Goal: Task Accomplishment & Management: Manage account settings

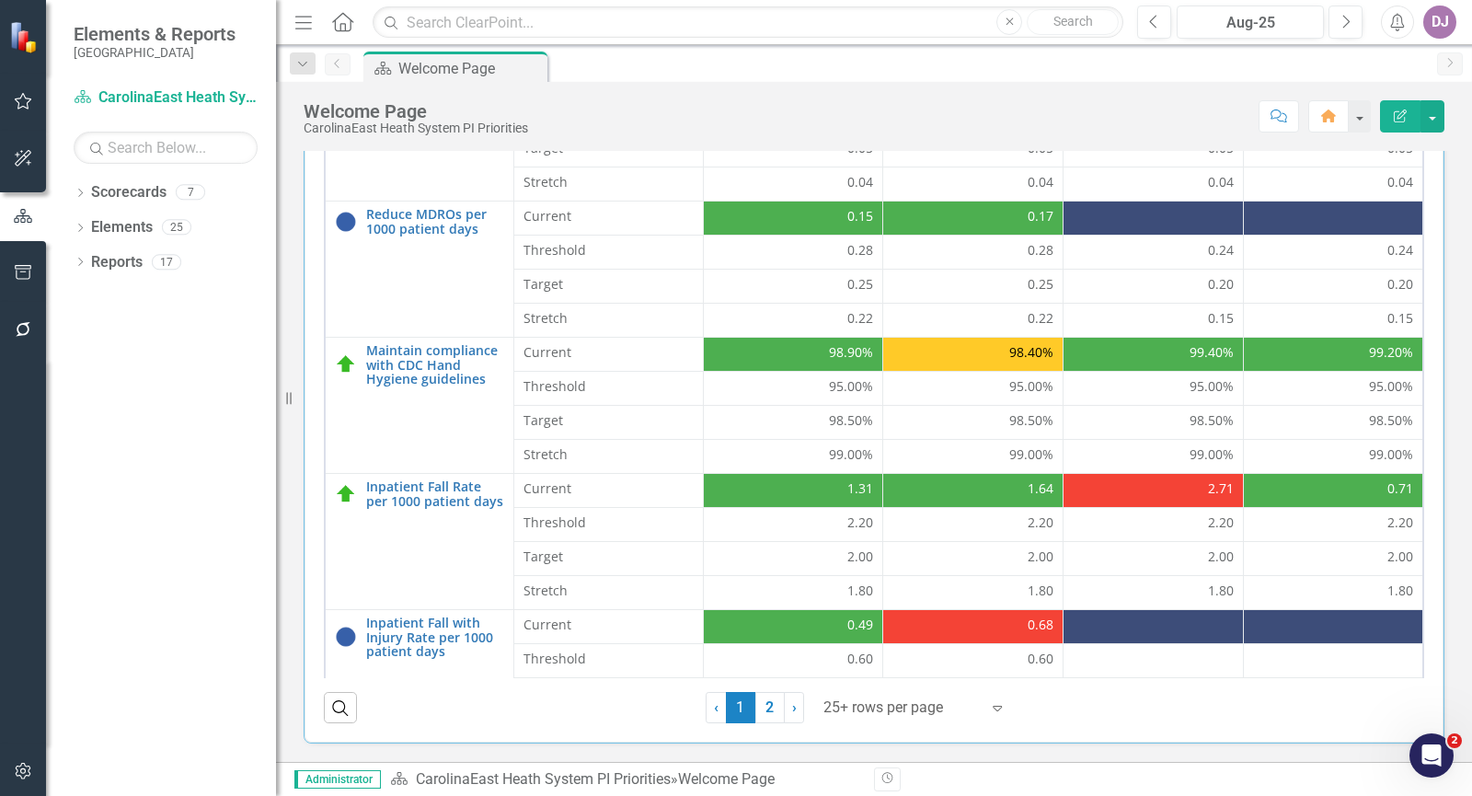
scroll to position [427, 0]
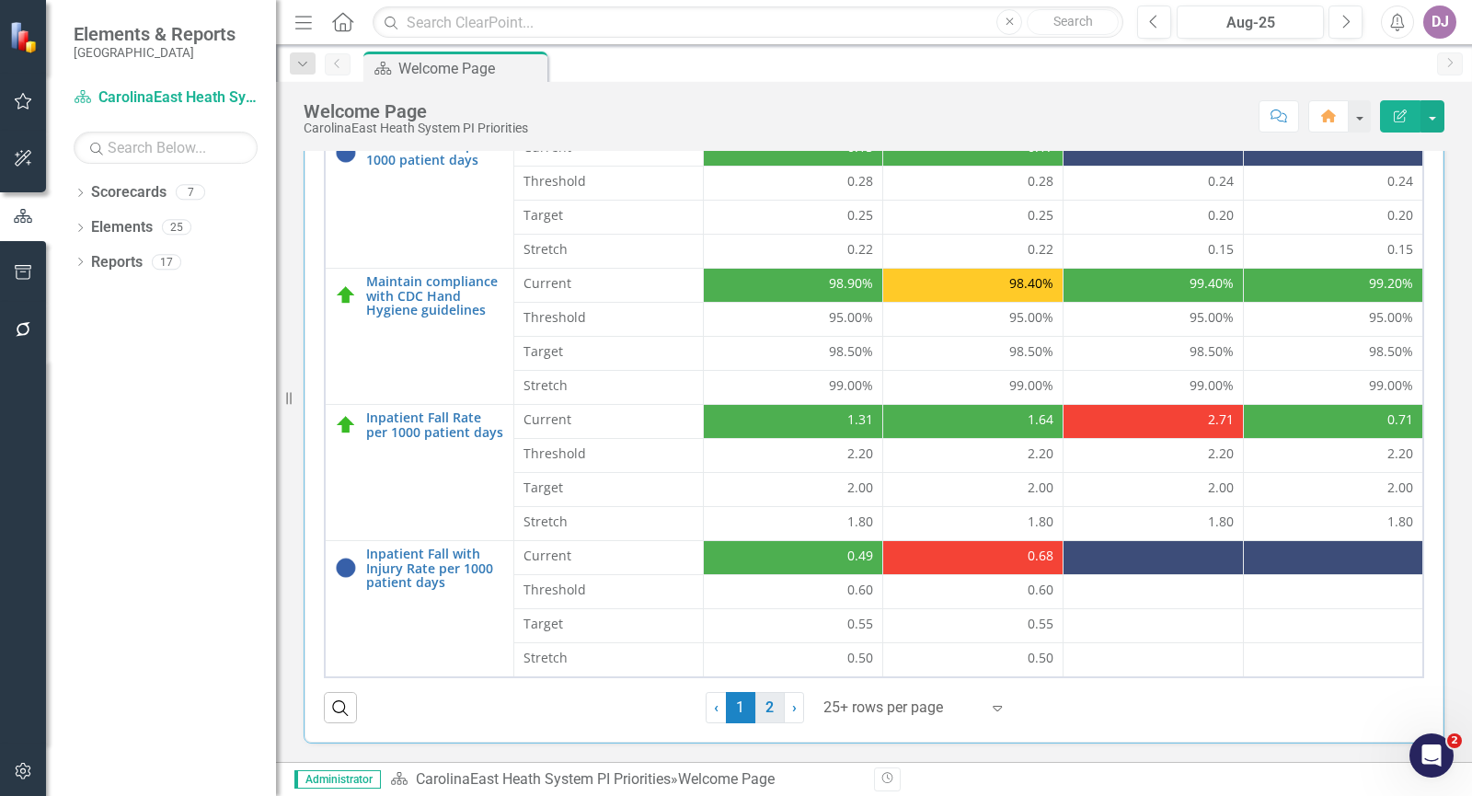
click at [765, 715] on link "2" at bounding box center [769, 707] width 29 height 31
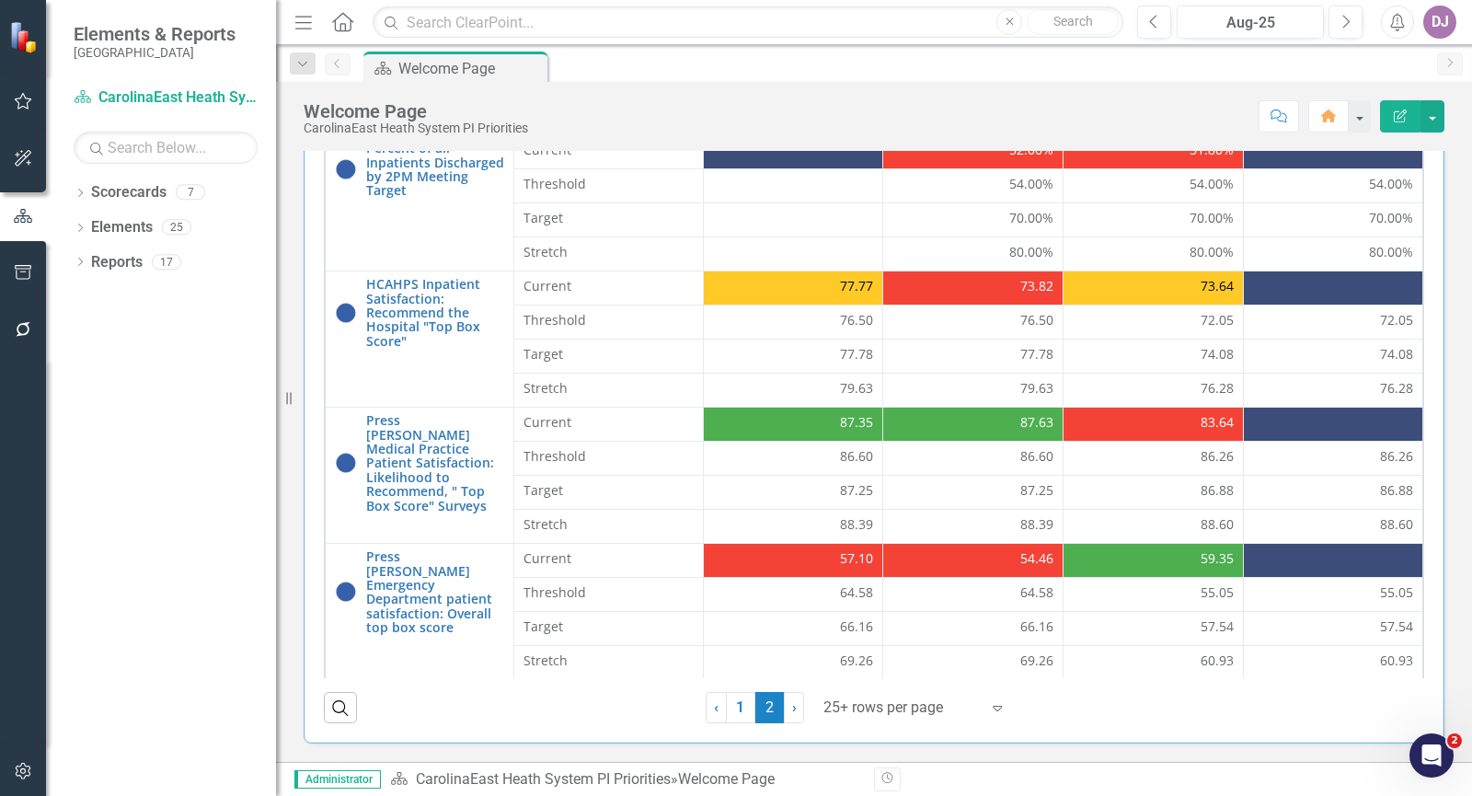
scroll to position [291, 0]
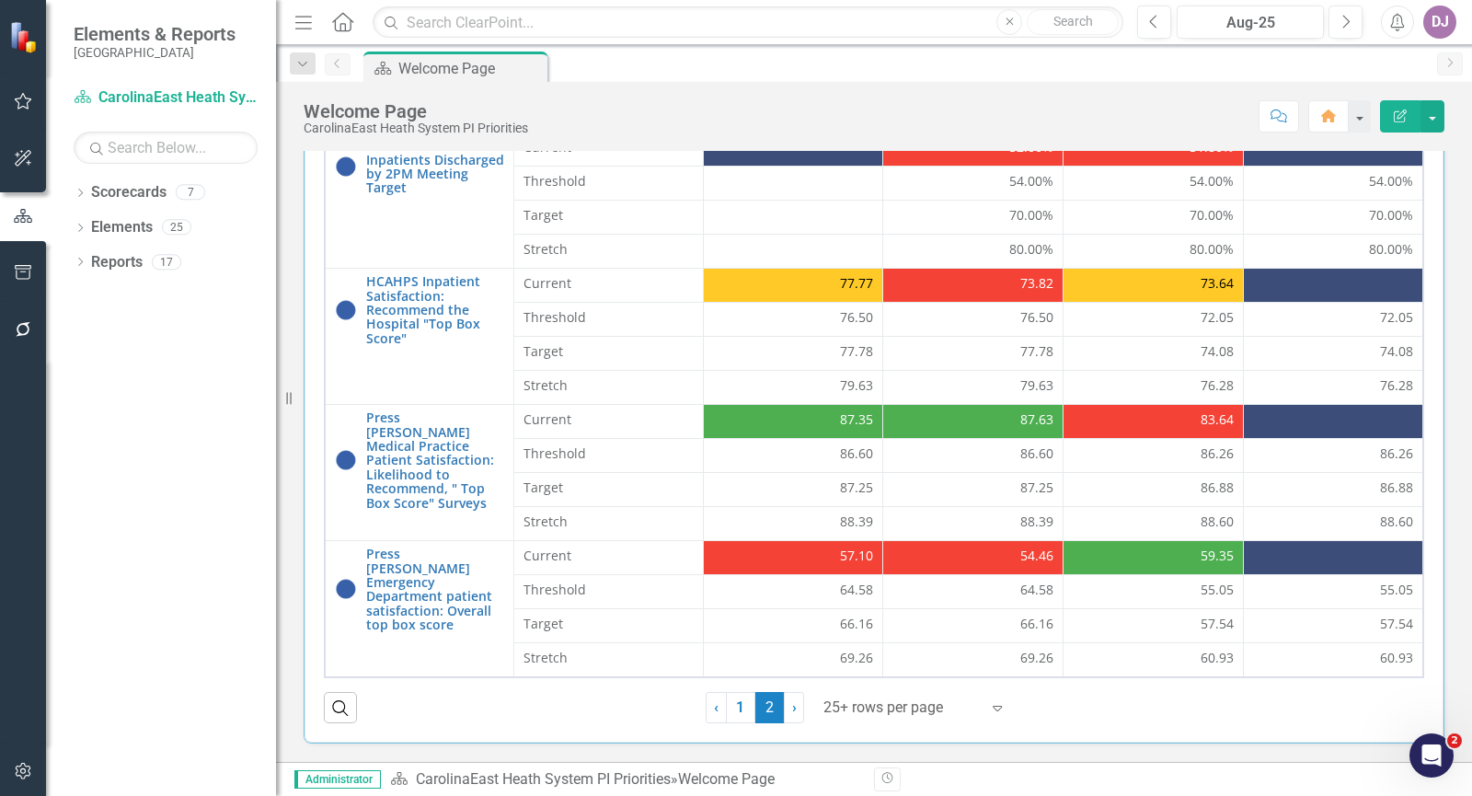
click at [1444, 574] on div "Mission To deliver compassionate, quality care that serves to promote the regio…" at bounding box center [874, 136] width 1196 height 1249
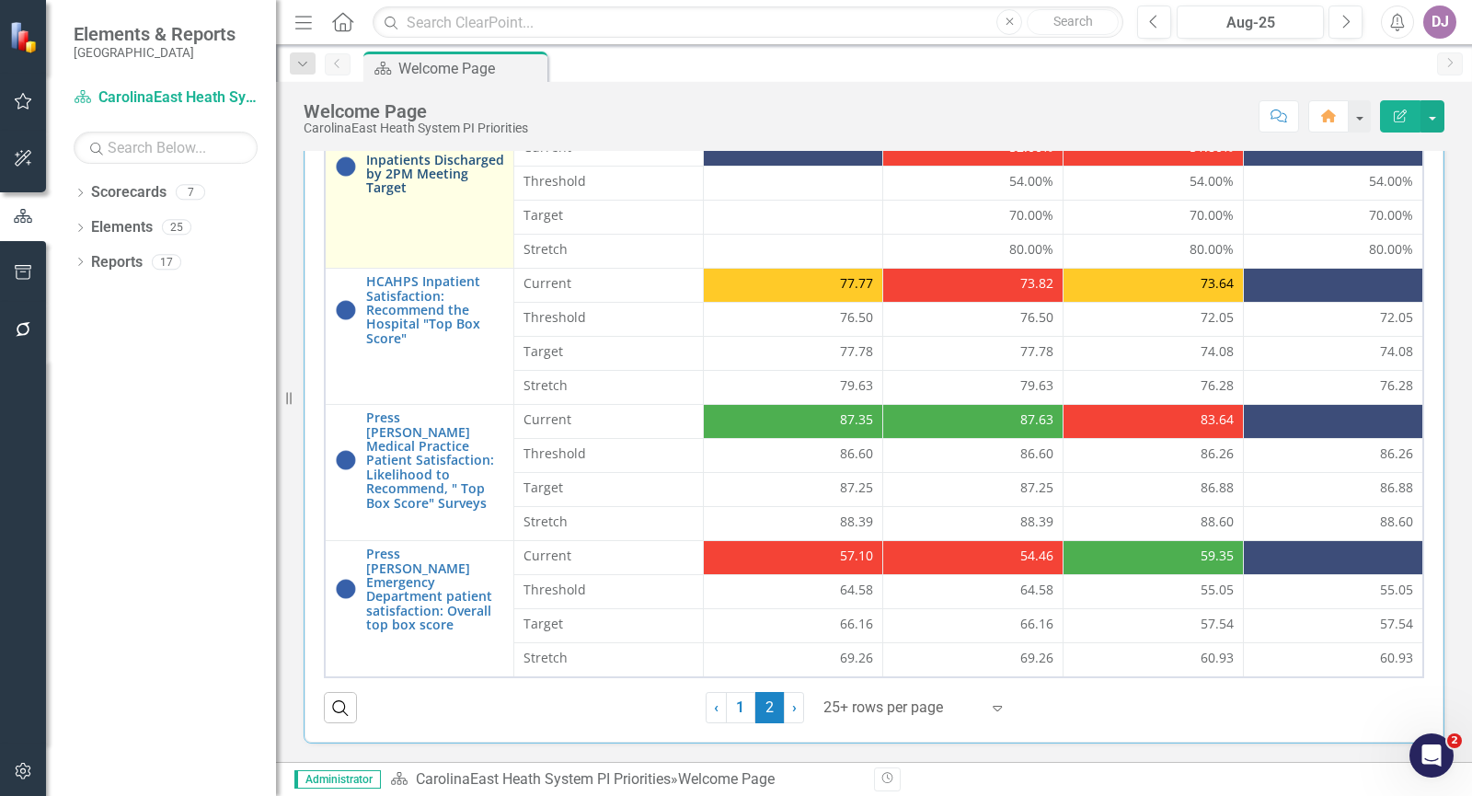
click at [428, 190] on link "Percent of all Inpatients Discharged by 2PM Meeting Target" at bounding box center [435, 166] width 138 height 57
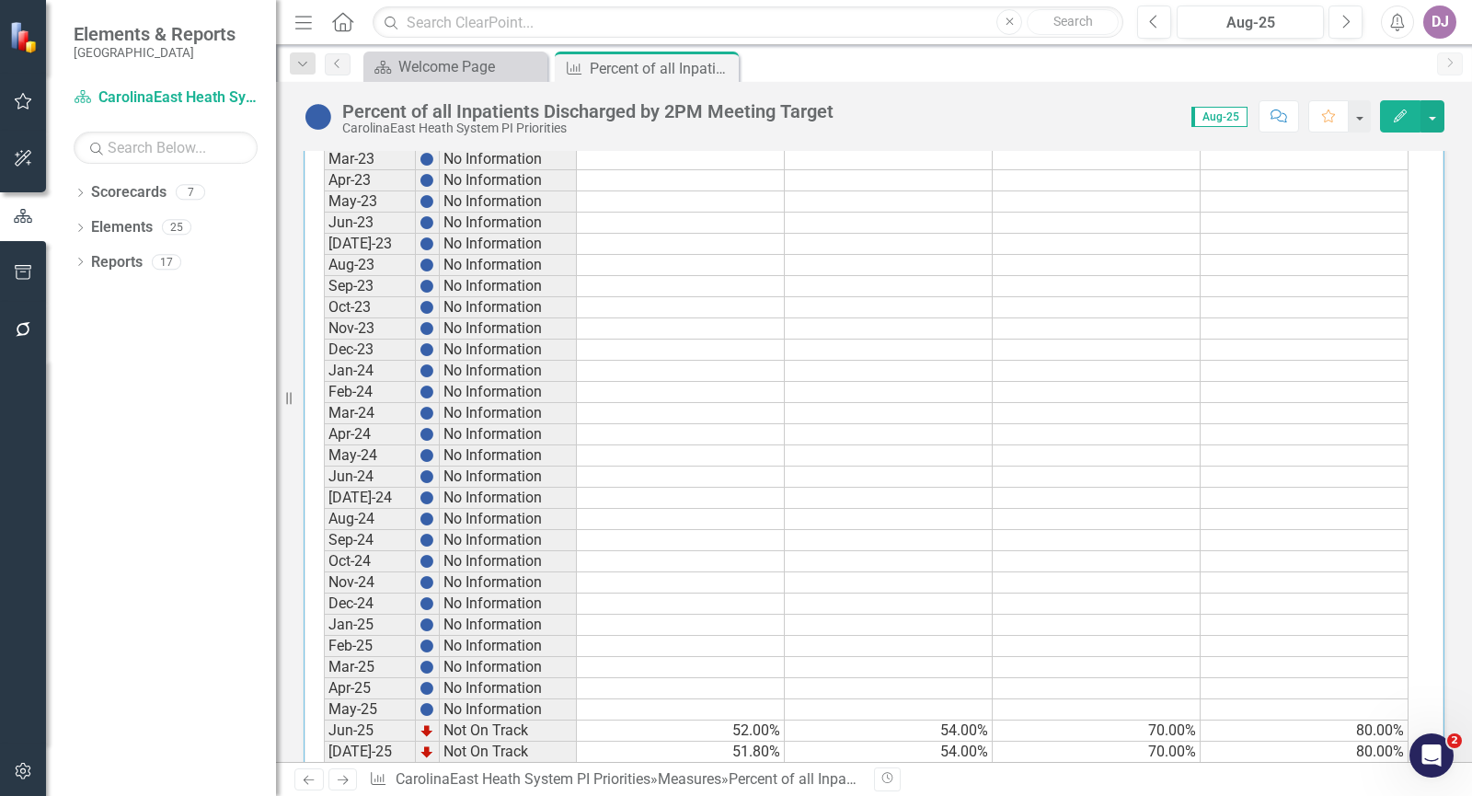
scroll to position [879, 0]
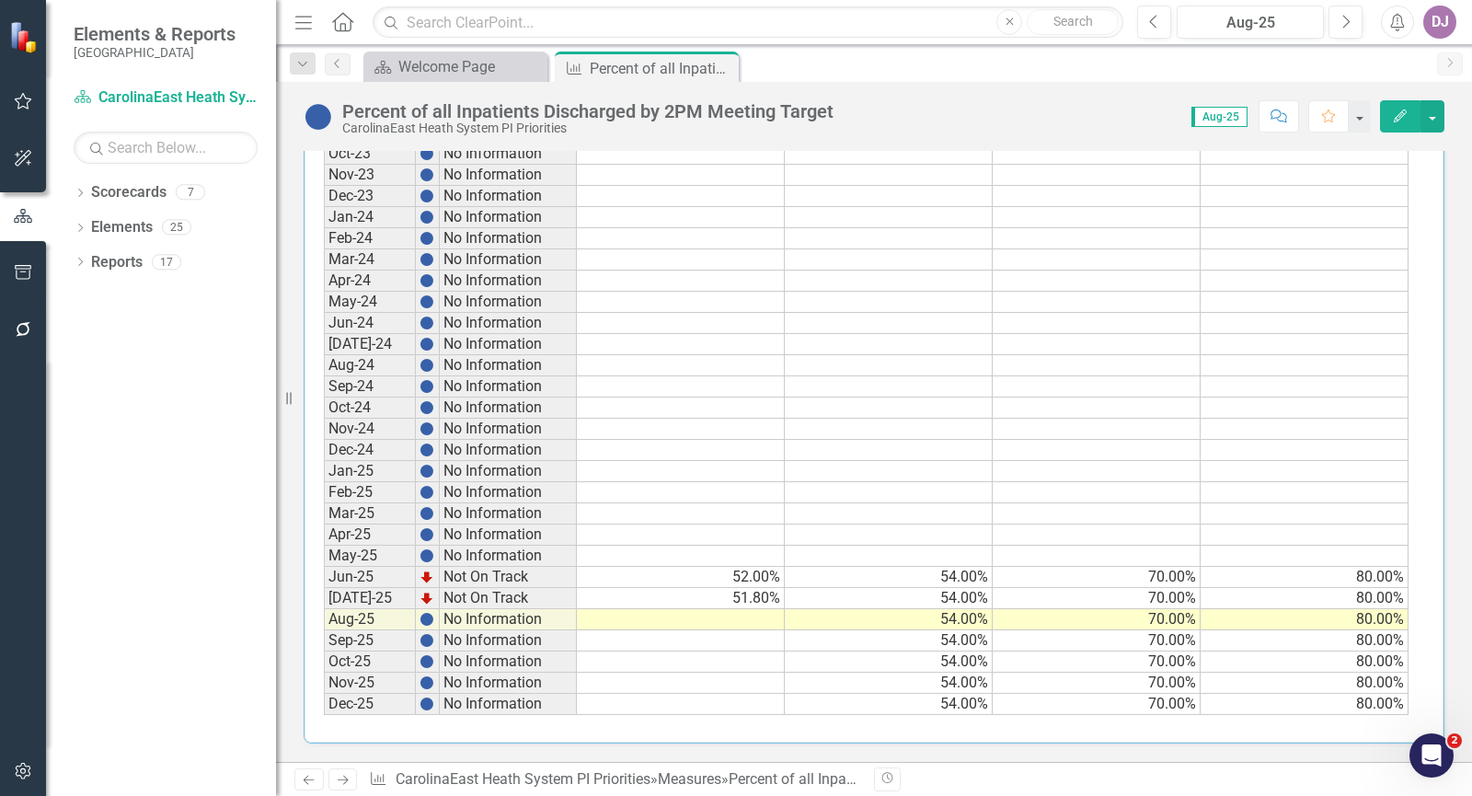
click at [743, 616] on td at bounding box center [681, 619] width 208 height 21
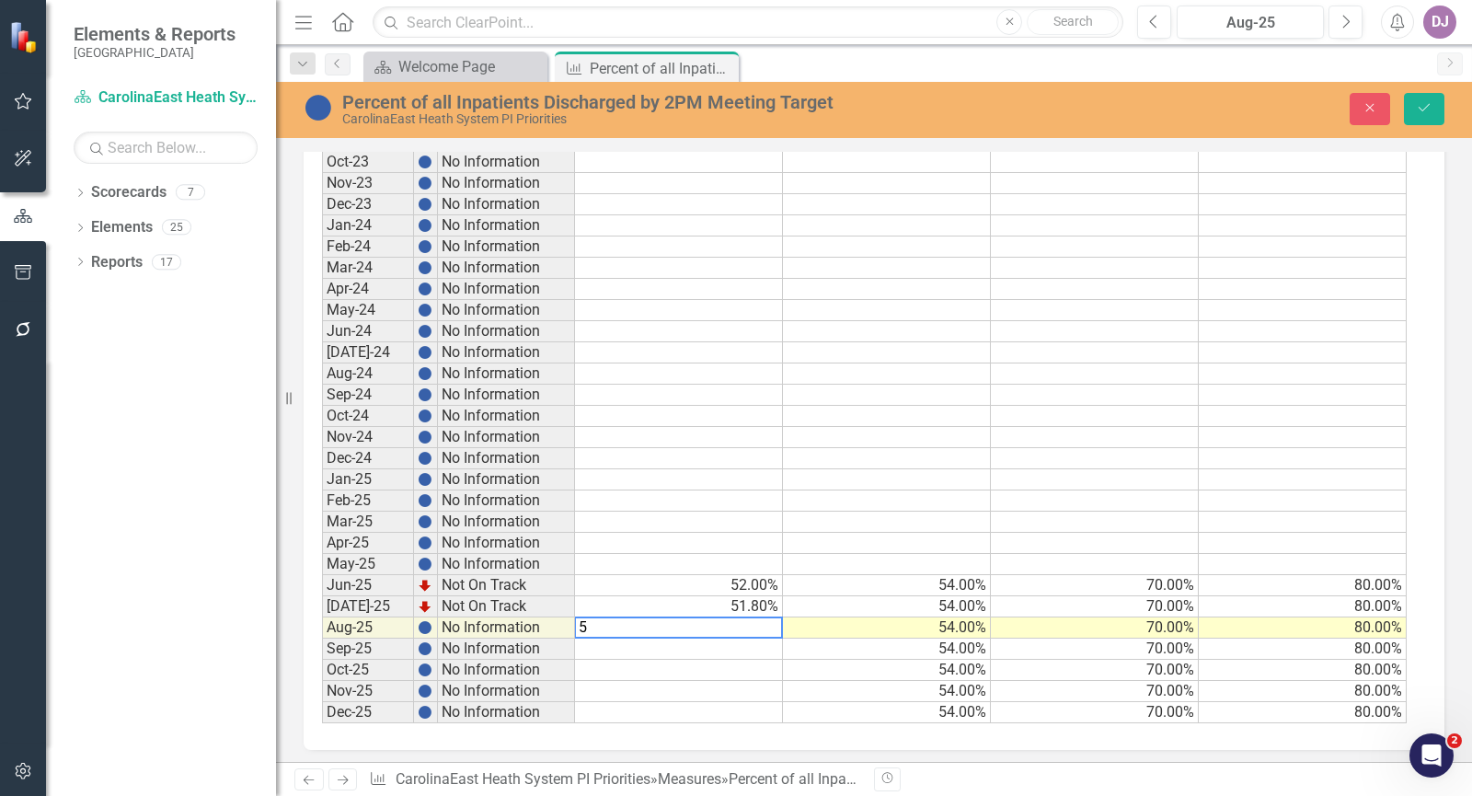
scroll to position [885, 0]
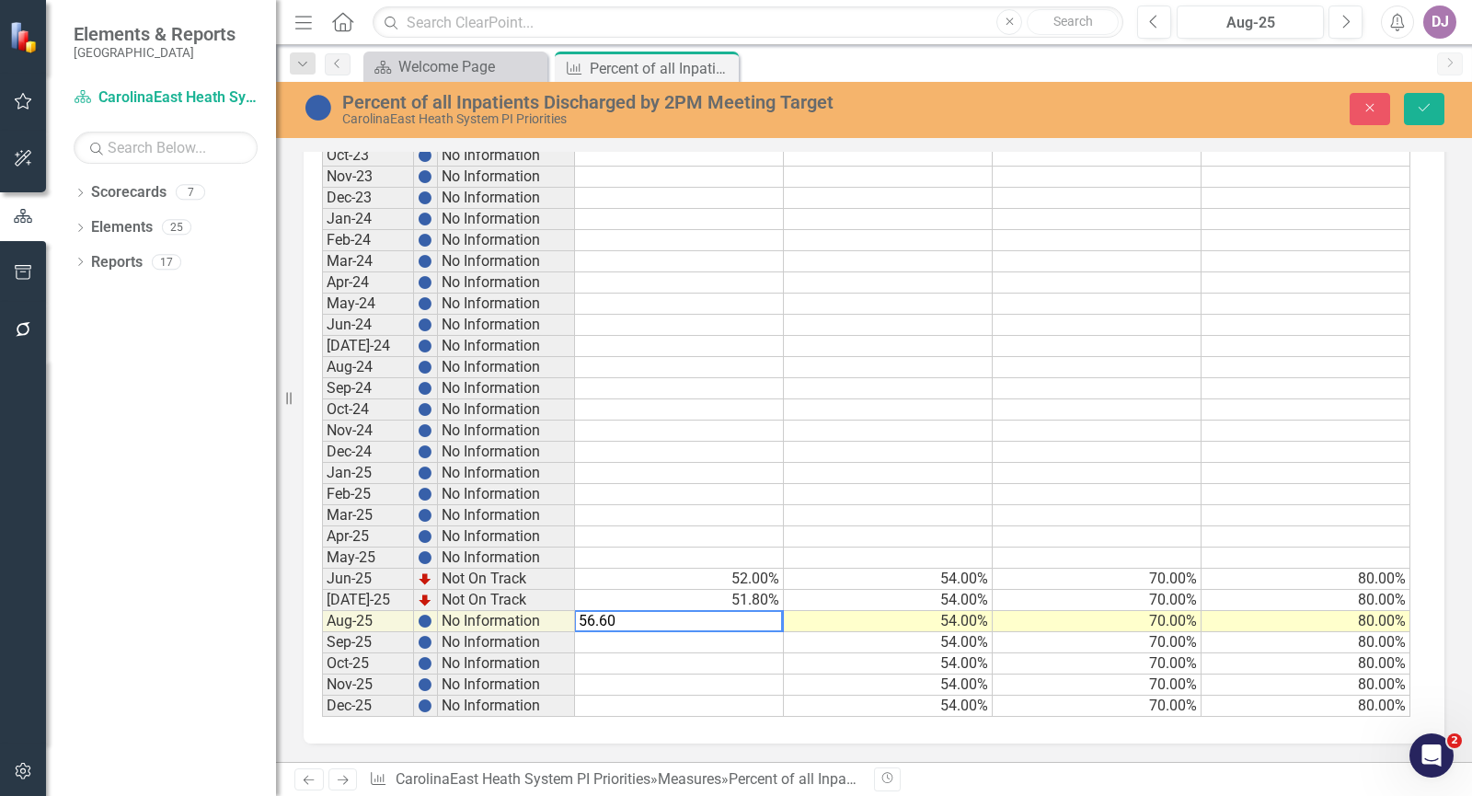
type textarea "56.60"
click at [707, 708] on td at bounding box center [679, 706] width 209 height 21
click at [1432, 106] on icon "Save" at bounding box center [1424, 107] width 17 height 13
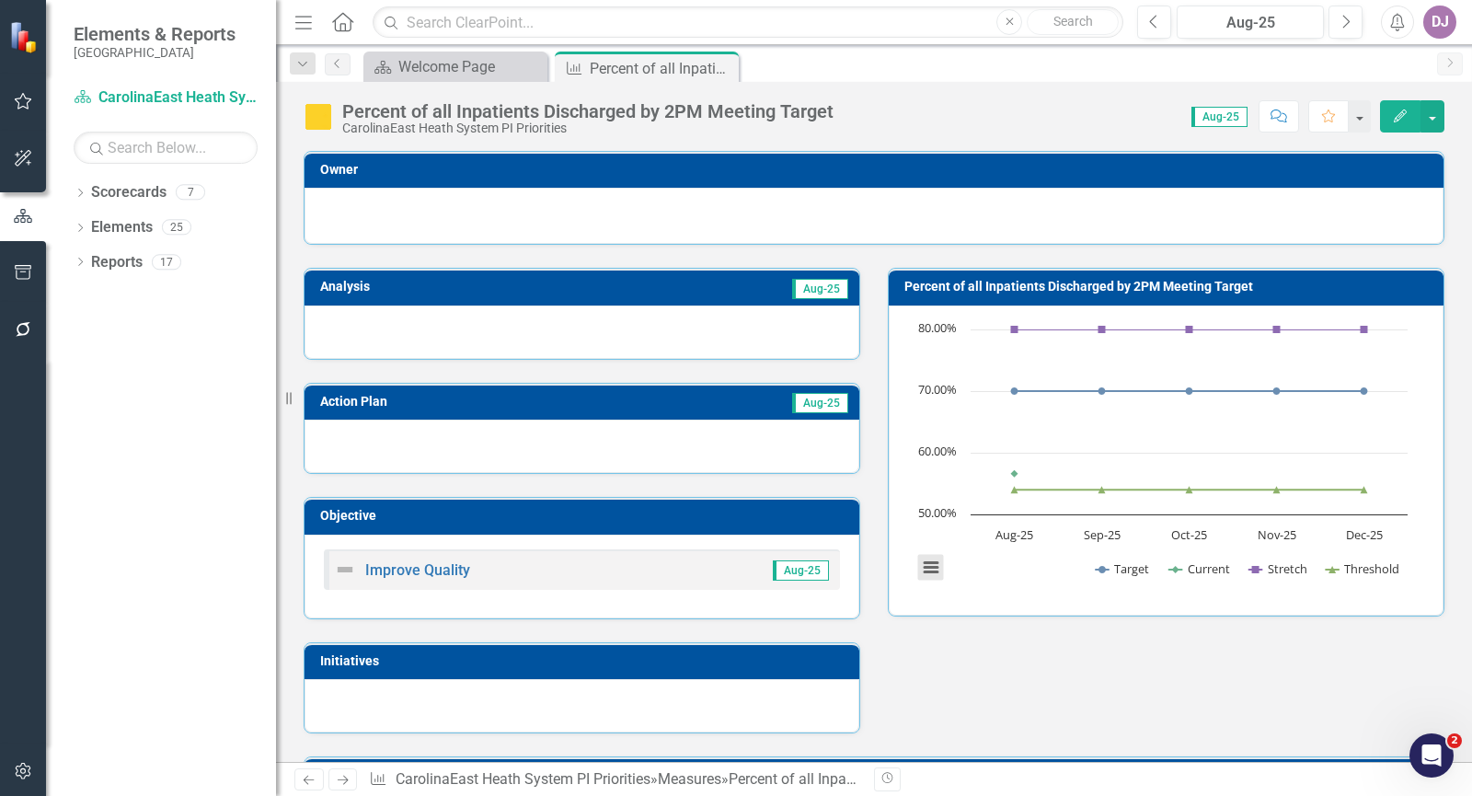
click at [929, 565] on button "View chart menu, Chart" at bounding box center [931, 568] width 26 height 26
click at [959, 664] on div "Analysis Aug-25 Action Plan Aug-25 Objective Improve Quality Aug-25 Initiatives…" at bounding box center [874, 489] width 1168 height 489
click at [1399, 120] on icon "button" at bounding box center [1400, 115] width 13 height 13
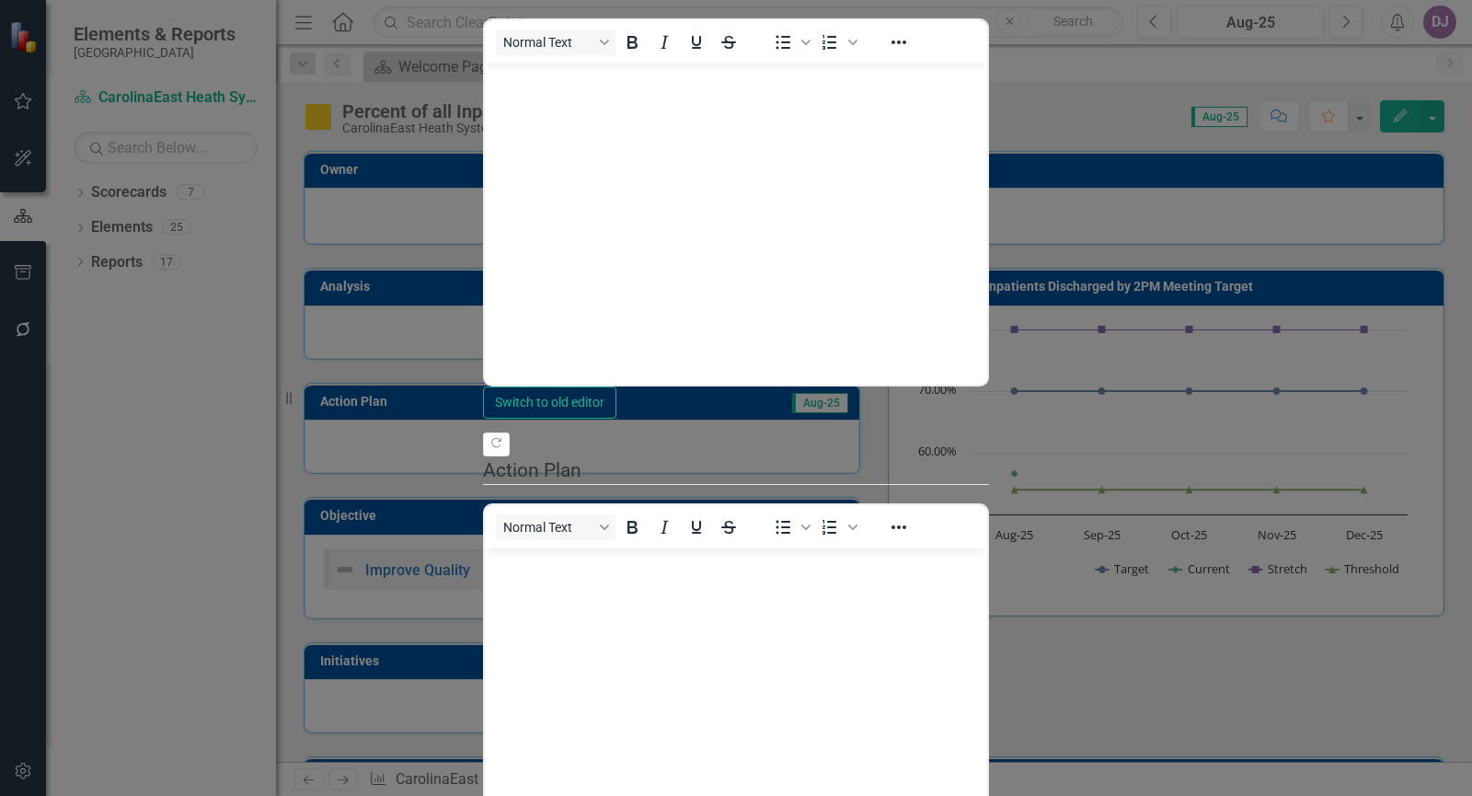
scroll to position [0, 0]
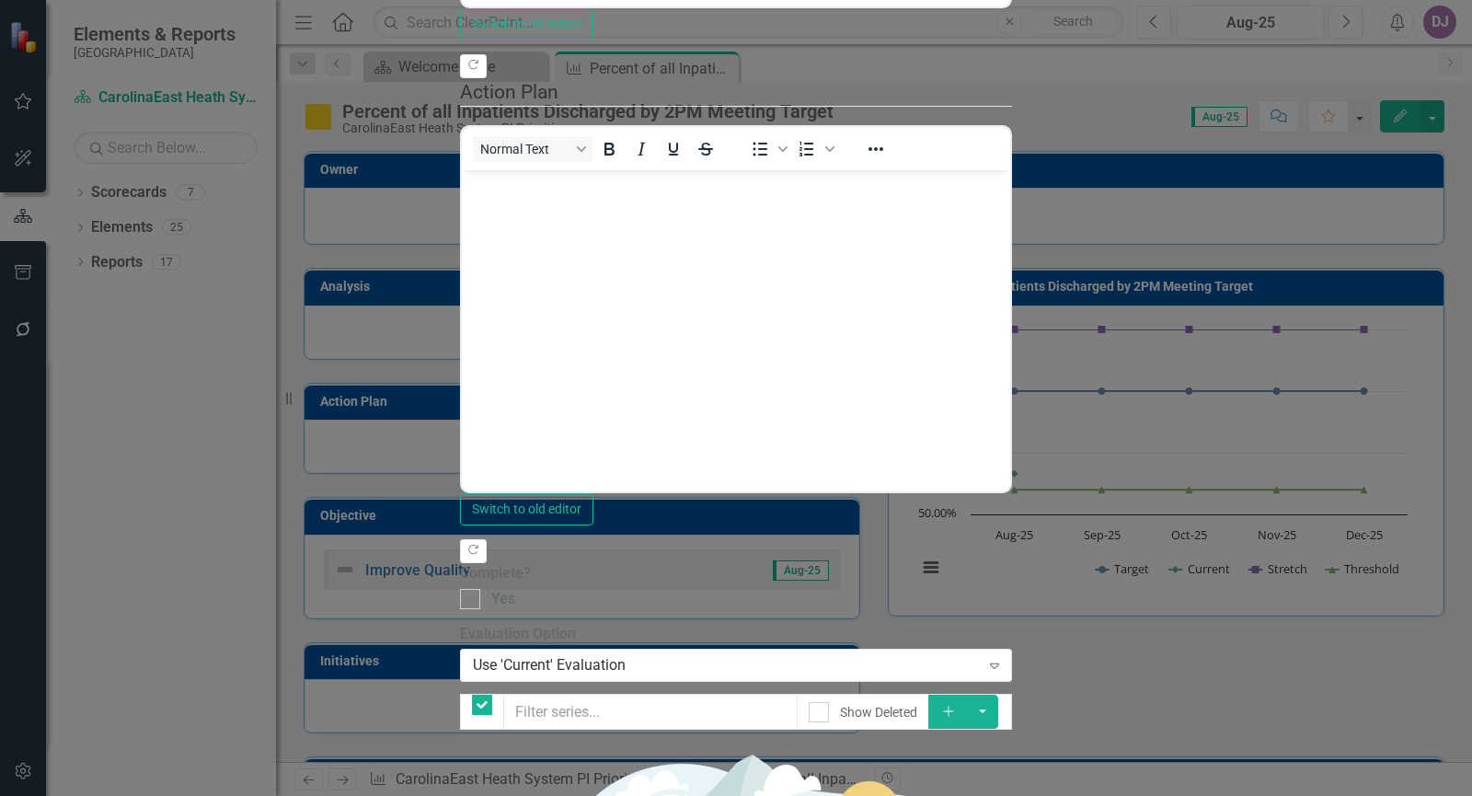
checkbox input "false"
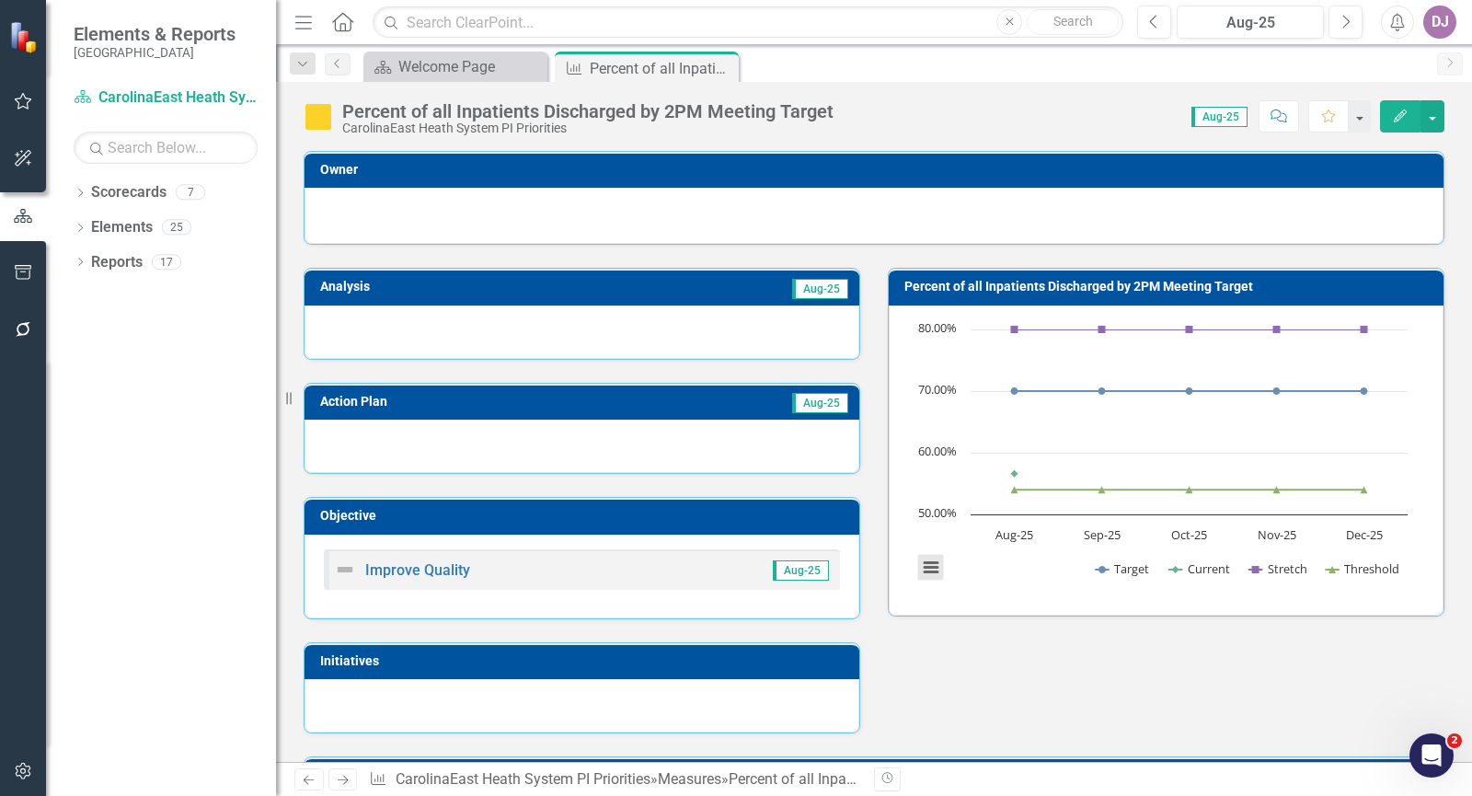
click at [927, 569] on button "View chart menu, Chart" at bounding box center [931, 568] width 26 height 26
click at [924, 567] on button "View chart menu, Chart" at bounding box center [931, 568] width 26 height 26
click at [0, 0] on div "Download PNG image Download JPEG image Download PDF document Download SVG vecto…" at bounding box center [0, 0] width 0 height 0
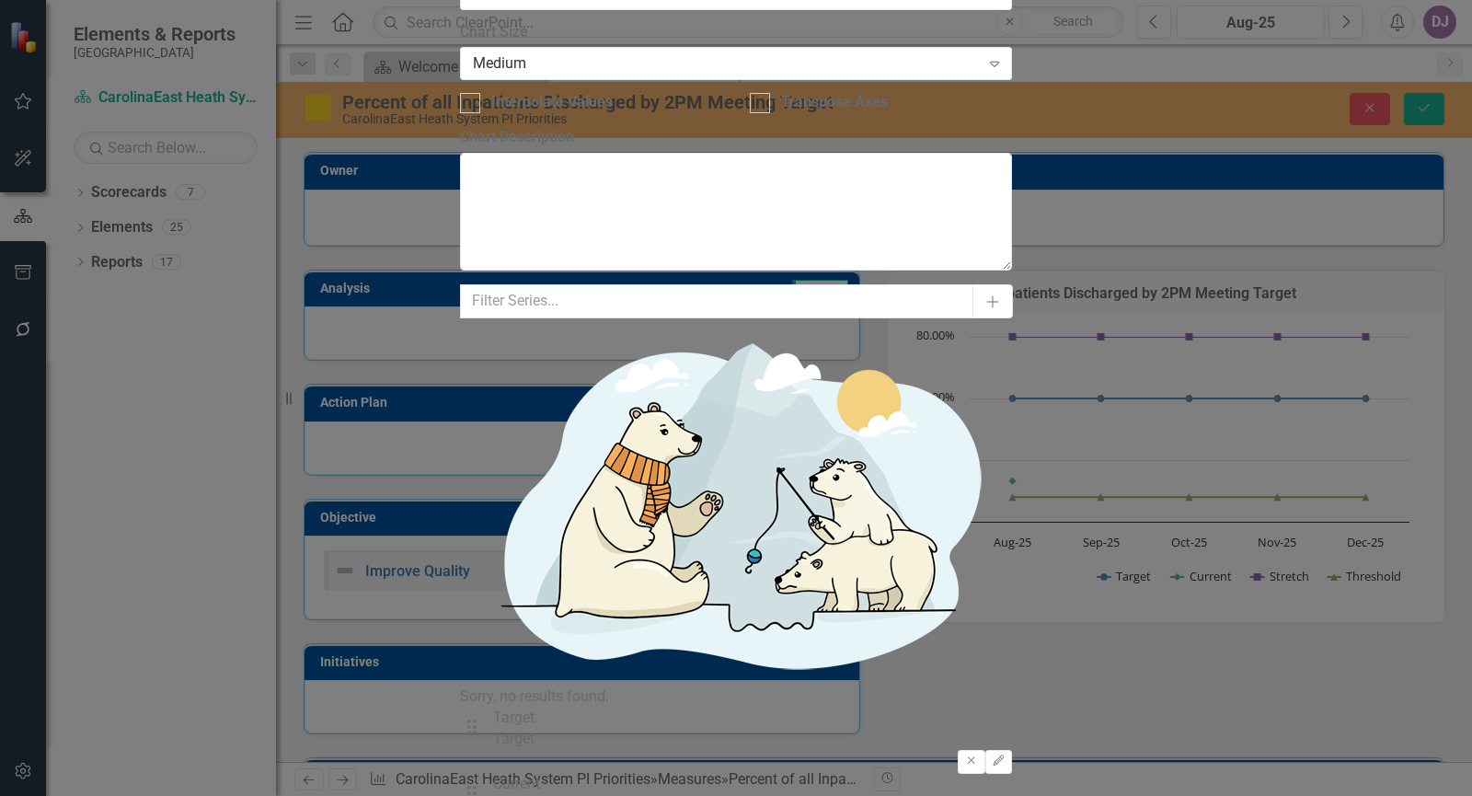
click at [565, 774] on div "Drag Current Current" at bounding box center [736, 795] width 552 height 42
drag, startPoint x: 573, startPoint y: 197, endPoint x: 577, endPoint y: 102, distance: 94.8
click at [577, 284] on div "From this tab, you can select the series that you want to include in your chart…" at bounding box center [736, 627] width 552 height 687
drag, startPoint x: 574, startPoint y: 200, endPoint x: 566, endPoint y: 106, distance: 94.2
click at [566, 284] on div "From this tab, you can select the series that you want to include in your chart…" at bounding box center [736, 627] width 552 height 687
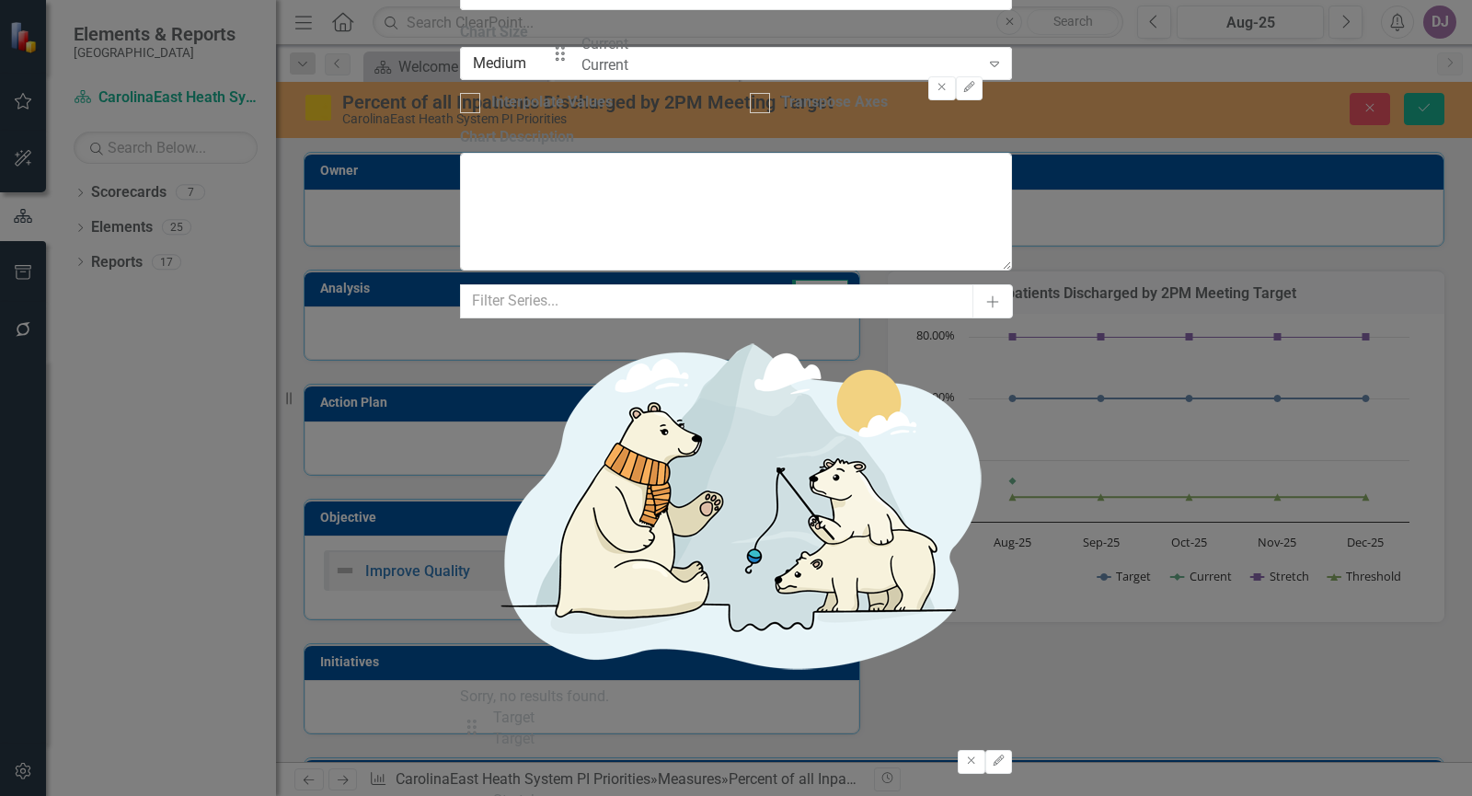
drag, startPoint x: 570, startPoint y: 200, endPoint x: 570, endPoint y: 60, distance: 139.8
click at [570, 284] on div "From this tab, you can select the series that you want to include in your chart…" at bounding box center [736, 627] width 552 height 687
drag, startPoint x: 570, startPoint y: 142, endPoint x: 575, endPoint y: 233, distance: 91.3
drag, startPoint x: 570, startPoint y: 332, endPoint x: 574, endPoint y: 205, distance: 127.0
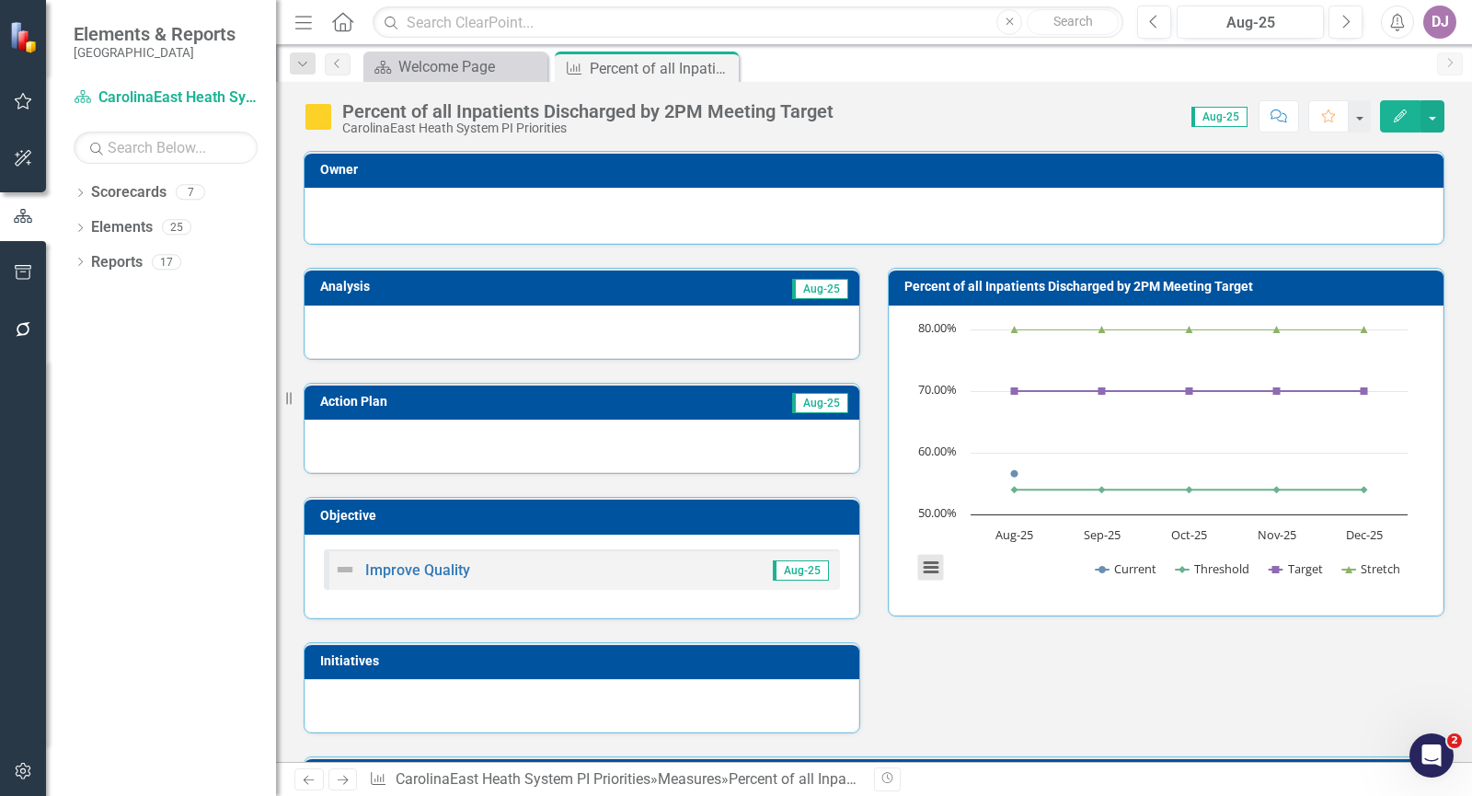
click at [929, 570] on button "View chart menu, Chart" at bounding box center [931, 568] width 26 height 26
click at [929, 570] on div "Download PNG image Download JPEG image Download PDF document Download SVG vecto…" at bounding box center [1008, 489] width 232 height 179
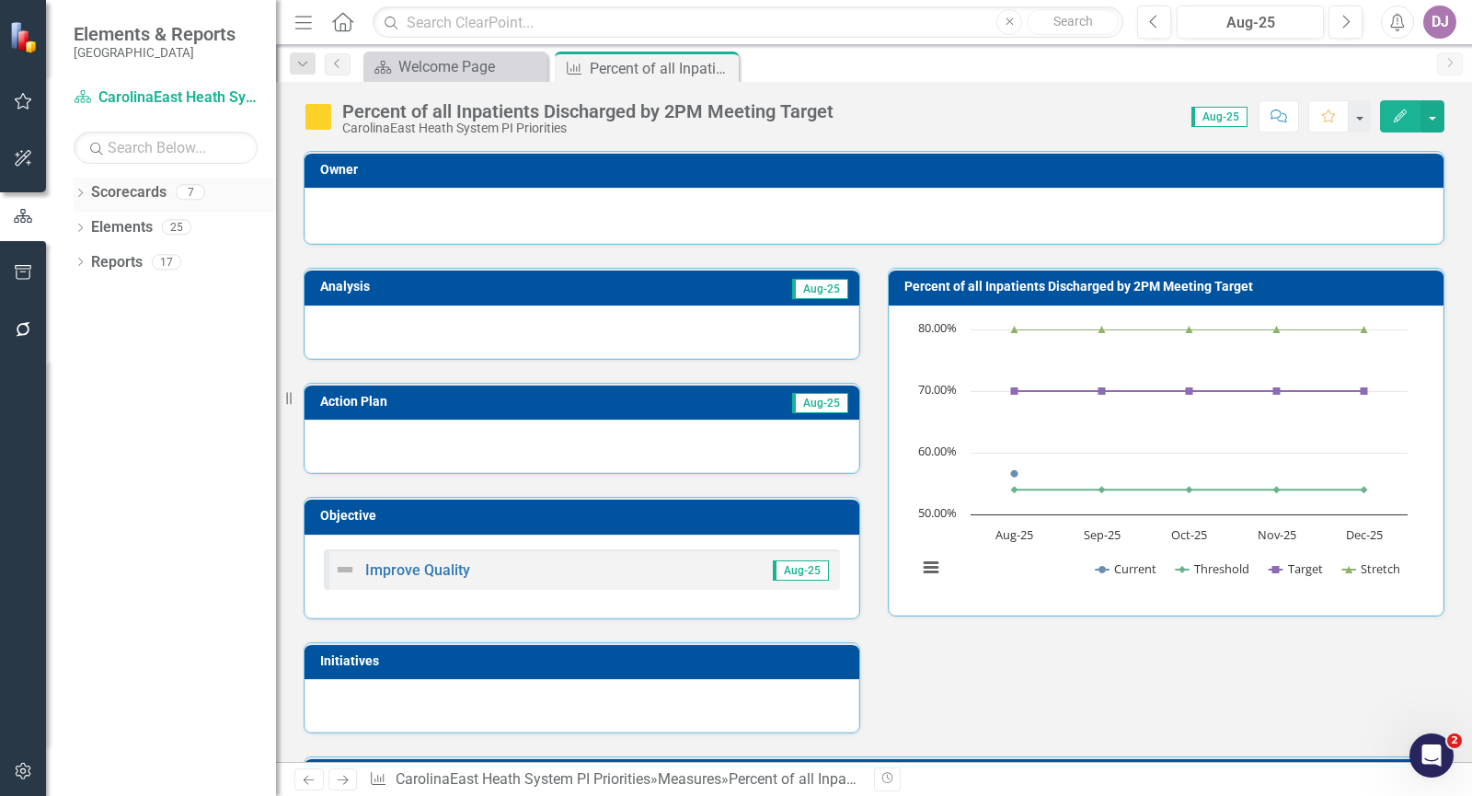
click at [138, 191] on link "Scorecards" at bounding box center [128, 192] width 75 height 21
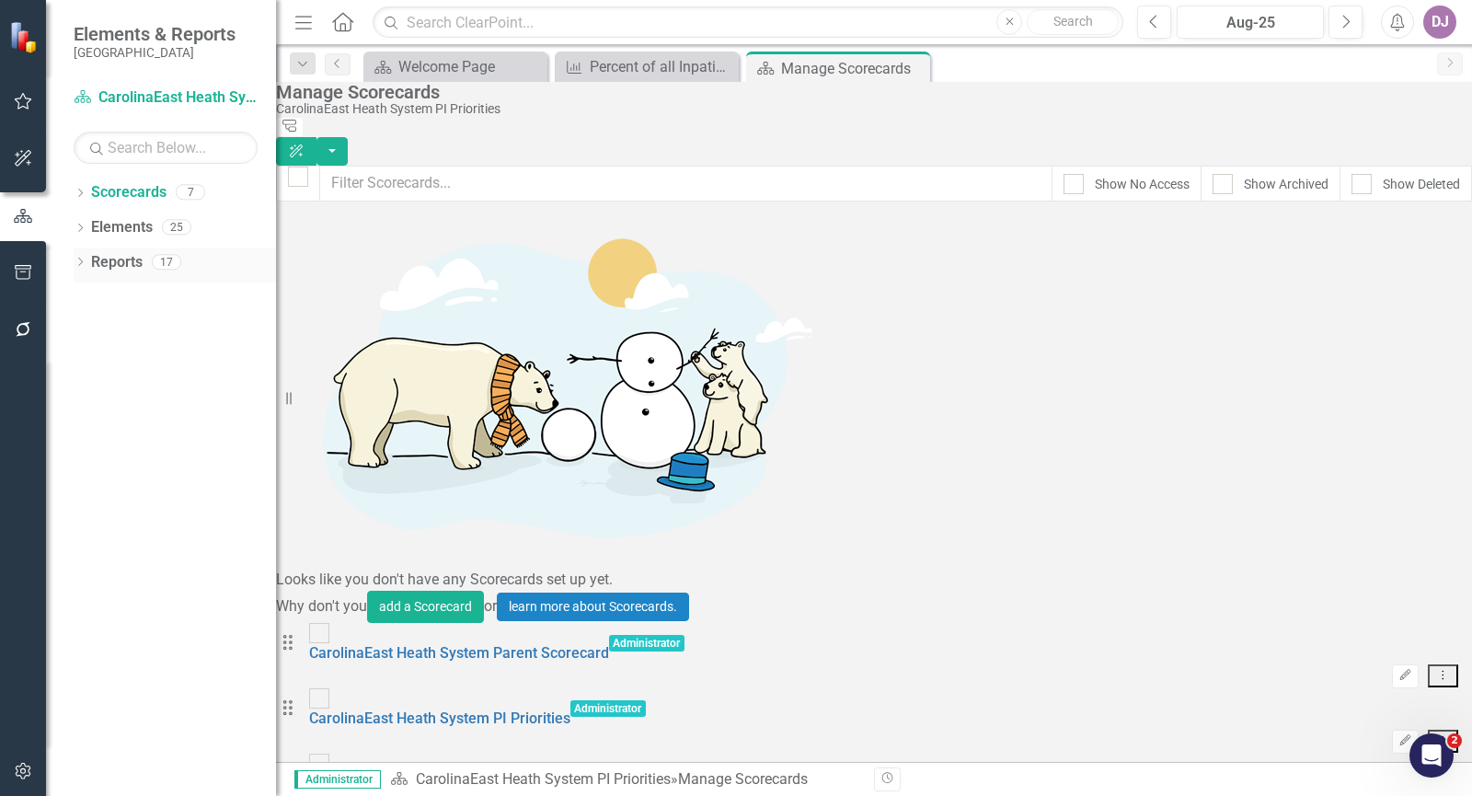
click at [126, 270] on link "Reports" at bounding box center [117, 262] width 52 height 21
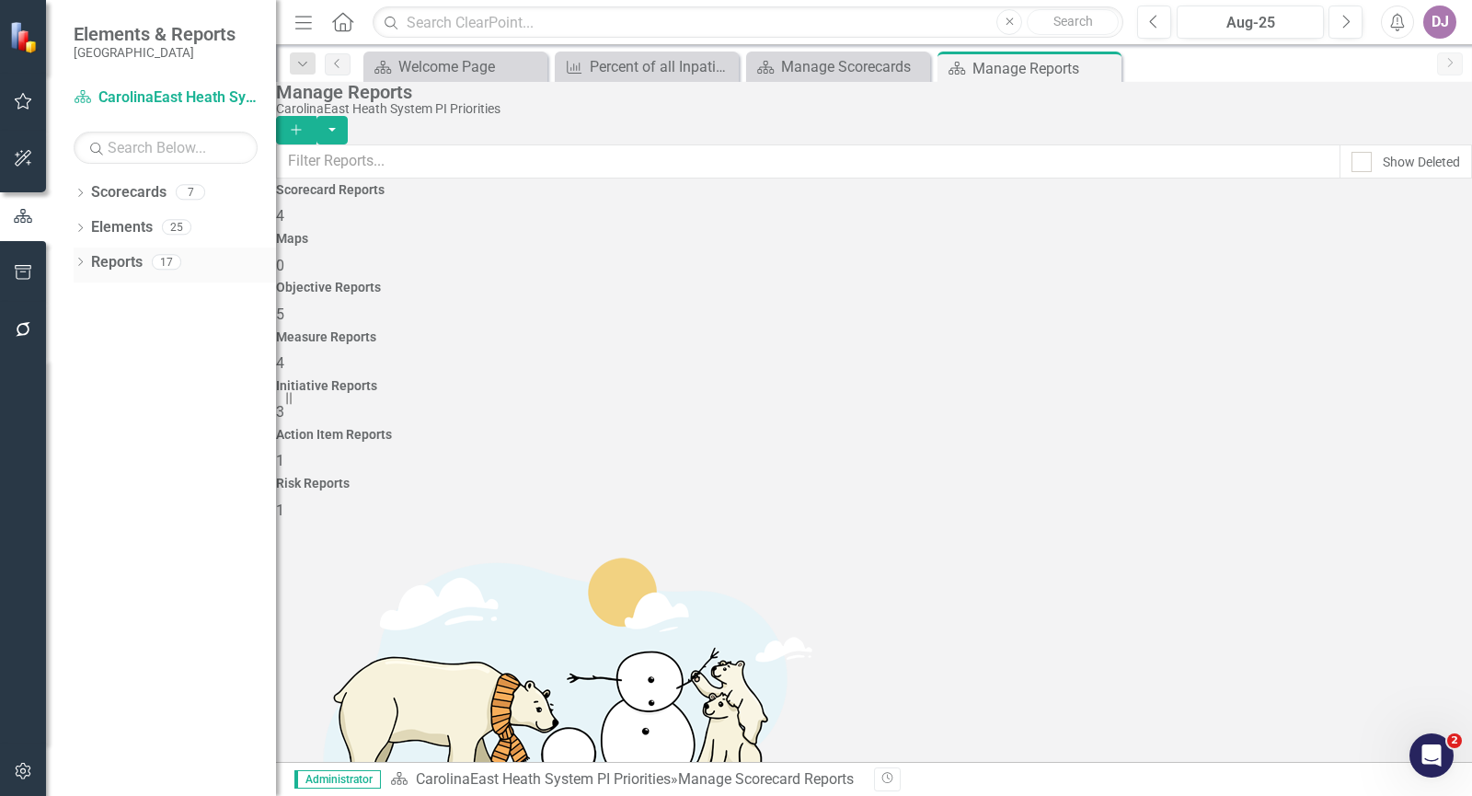
click at [84, 264] on icon "Dropdown" at bounding box center [80, 264] width 13 height 10
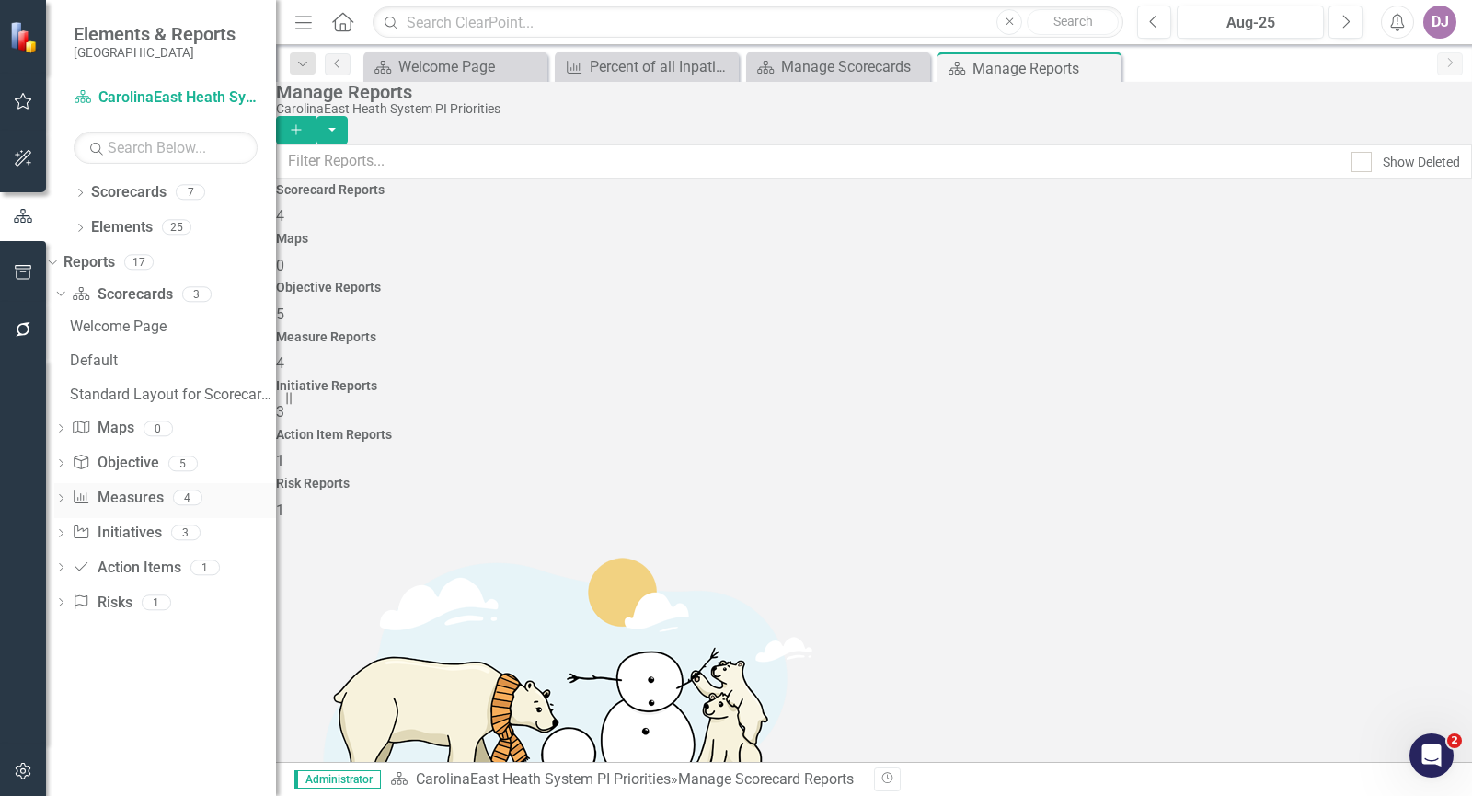
click at [163, 504] on link "Measure Measures" at bounding box center [117, 498] width 91 height 21
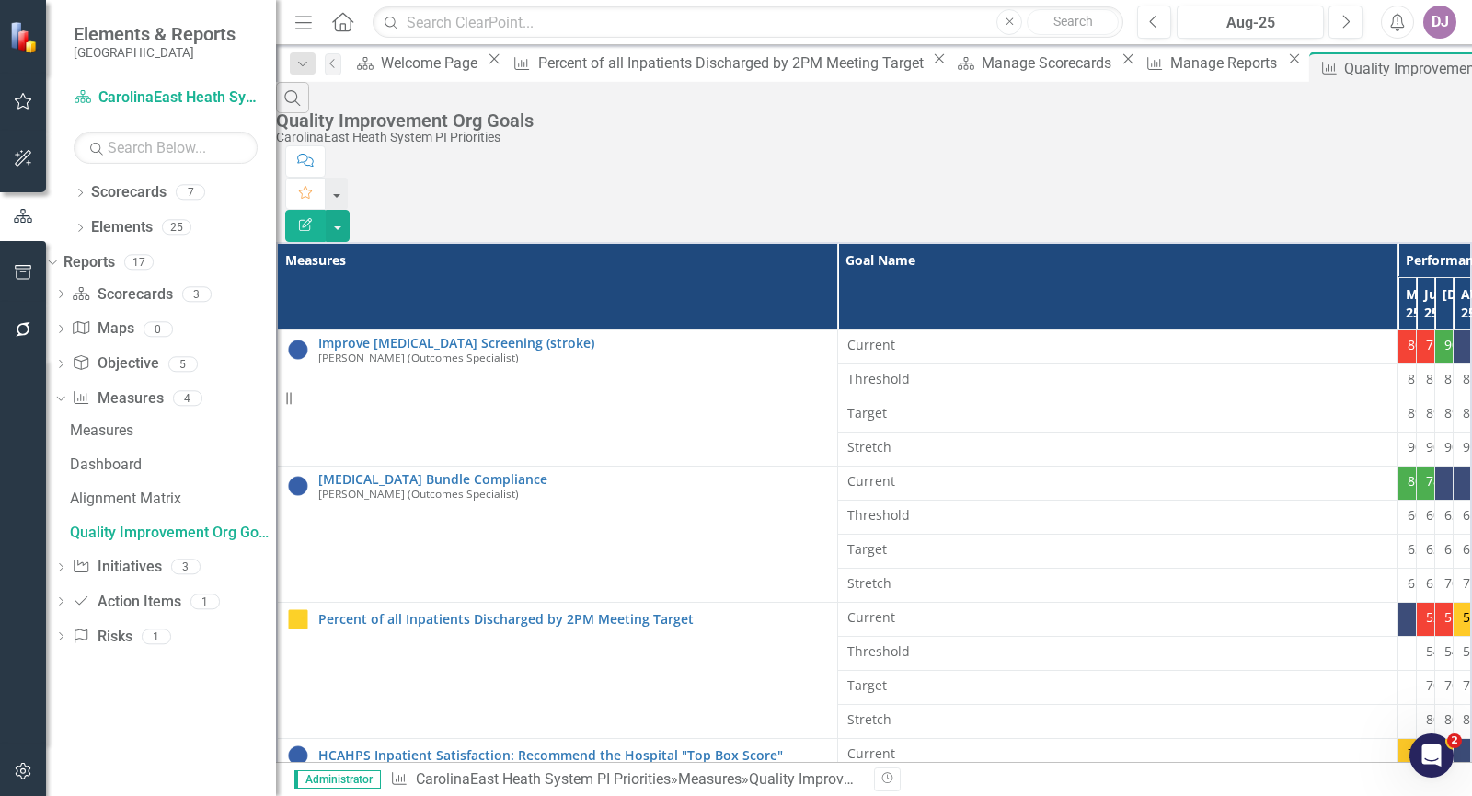
scroll to position [350, 0]
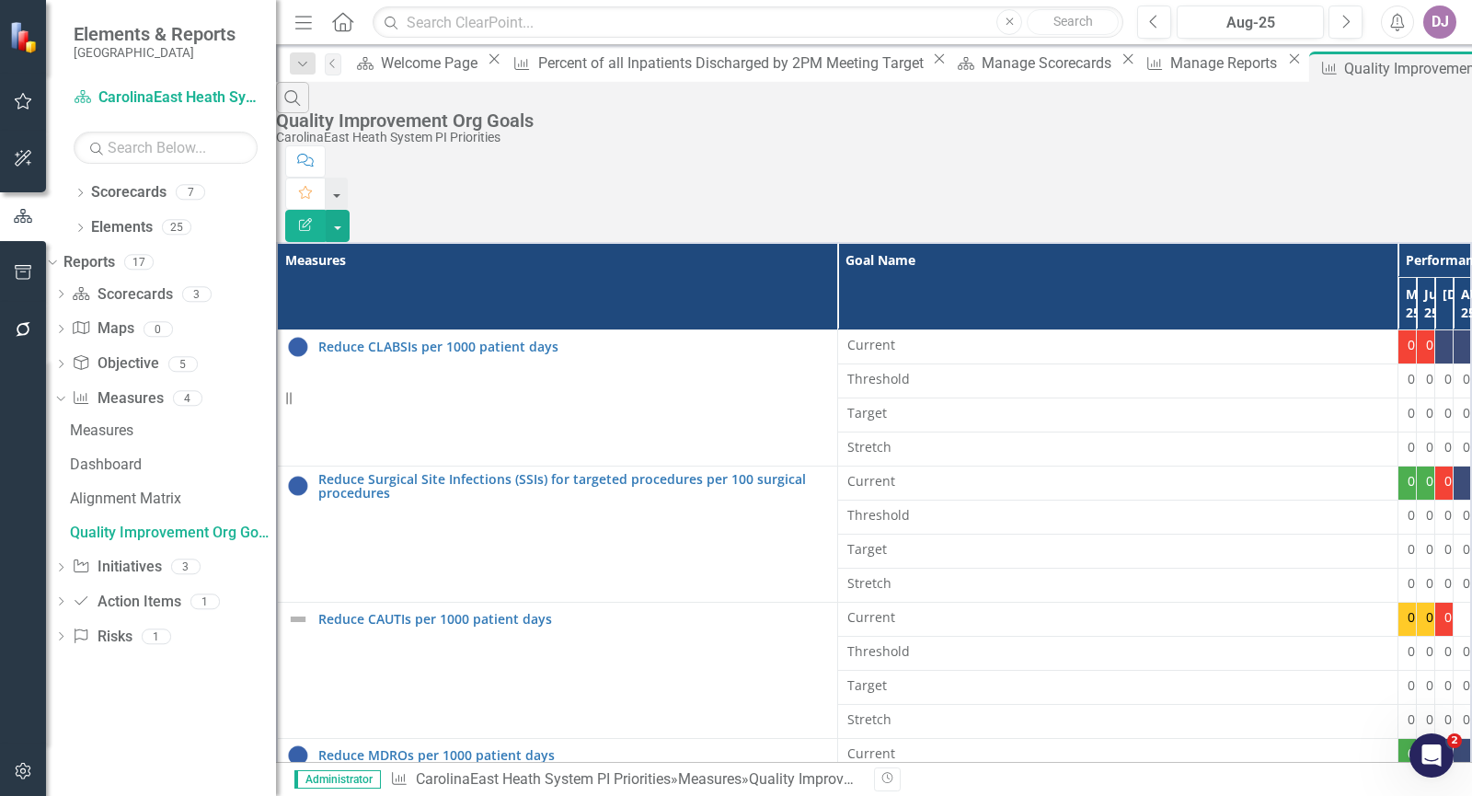
scroll to position [0, 0]
click at [1444, 472] on div "0.63" at bounding box center [1444, 481] width 0 height 18
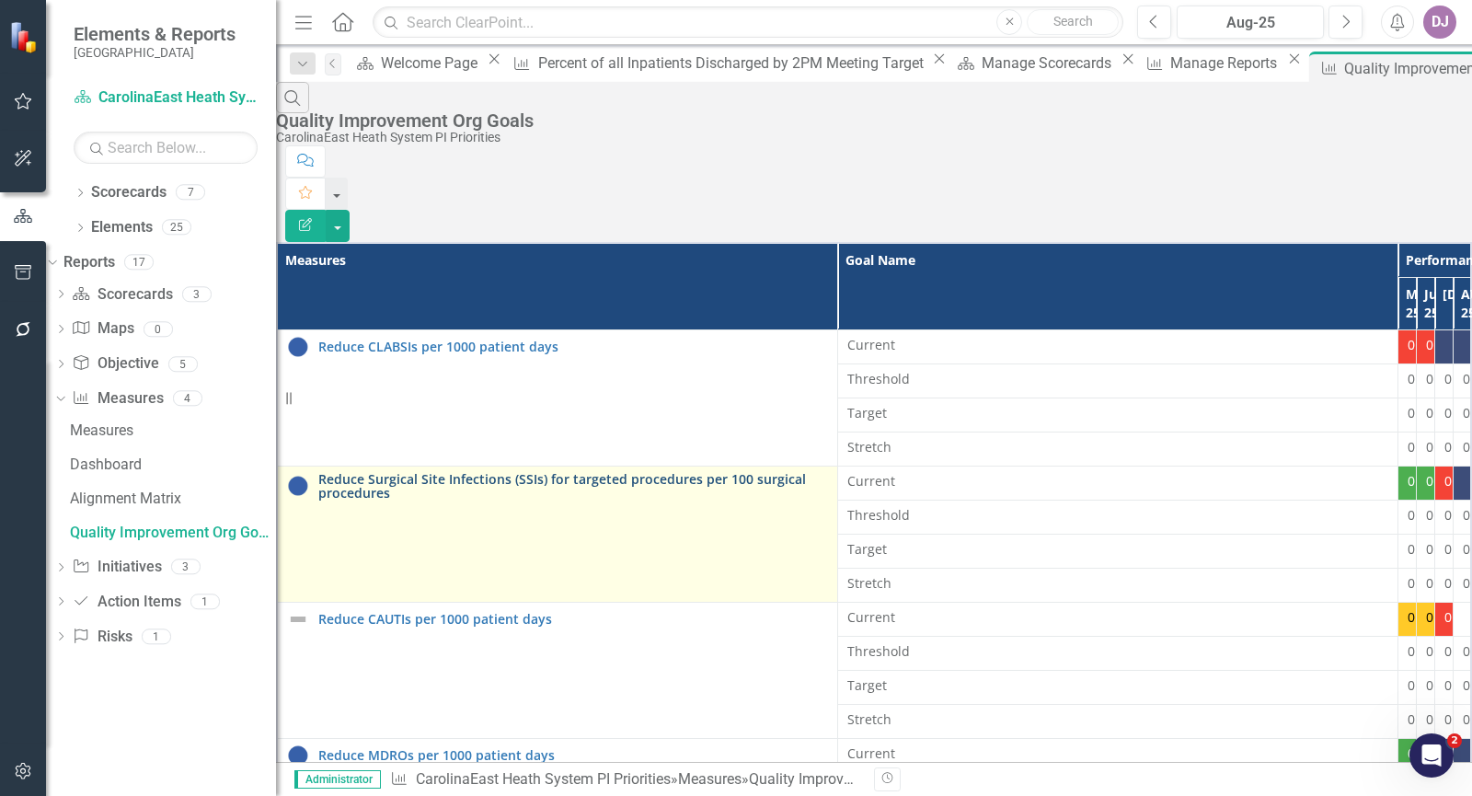
click at [383, 472] on link "Reduce Surgical Site Infections (SSIs) for targeted procedures per 100 surgical…" at bounding box center [573, 486] width 510 height 29
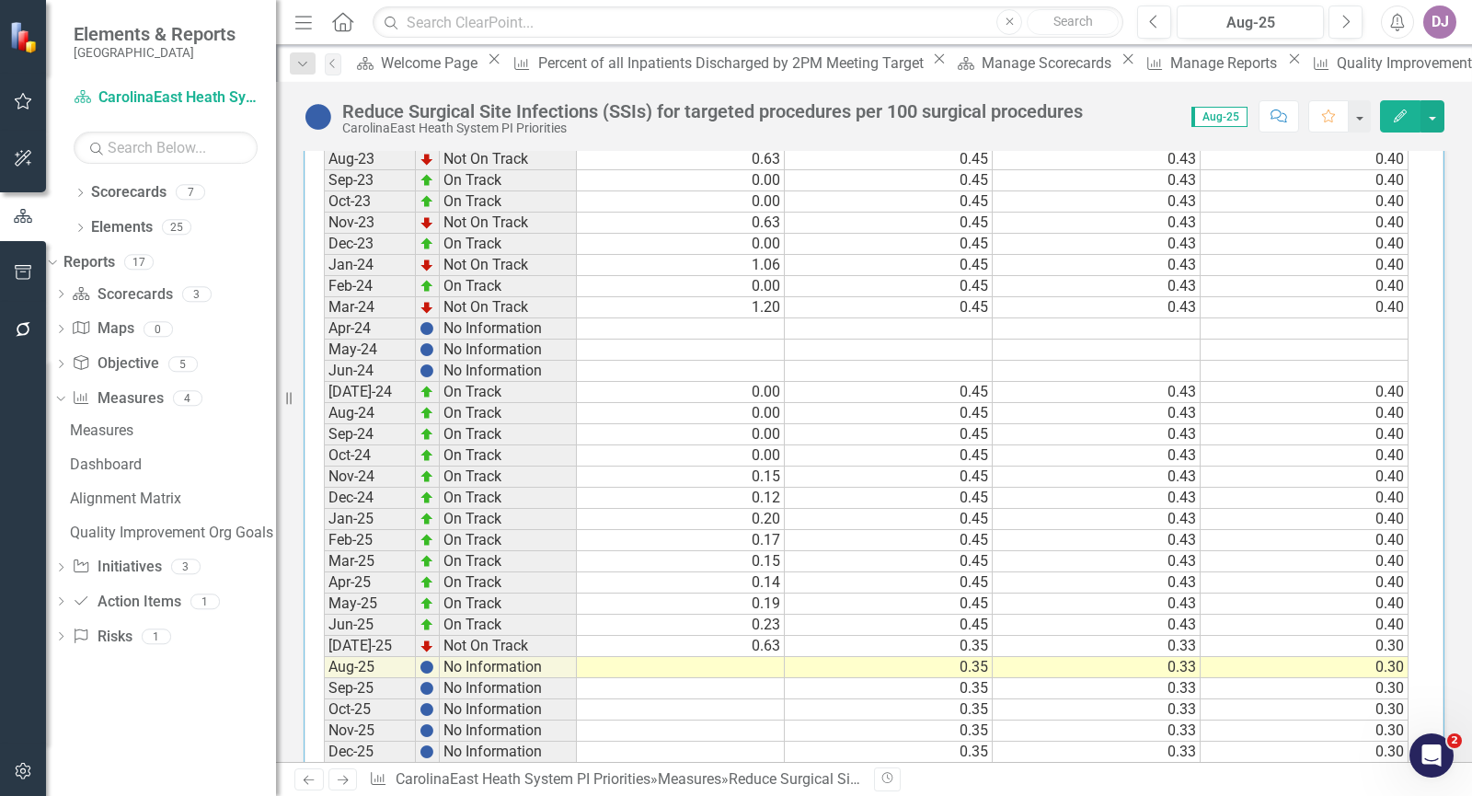
scroll to position [879, 0]
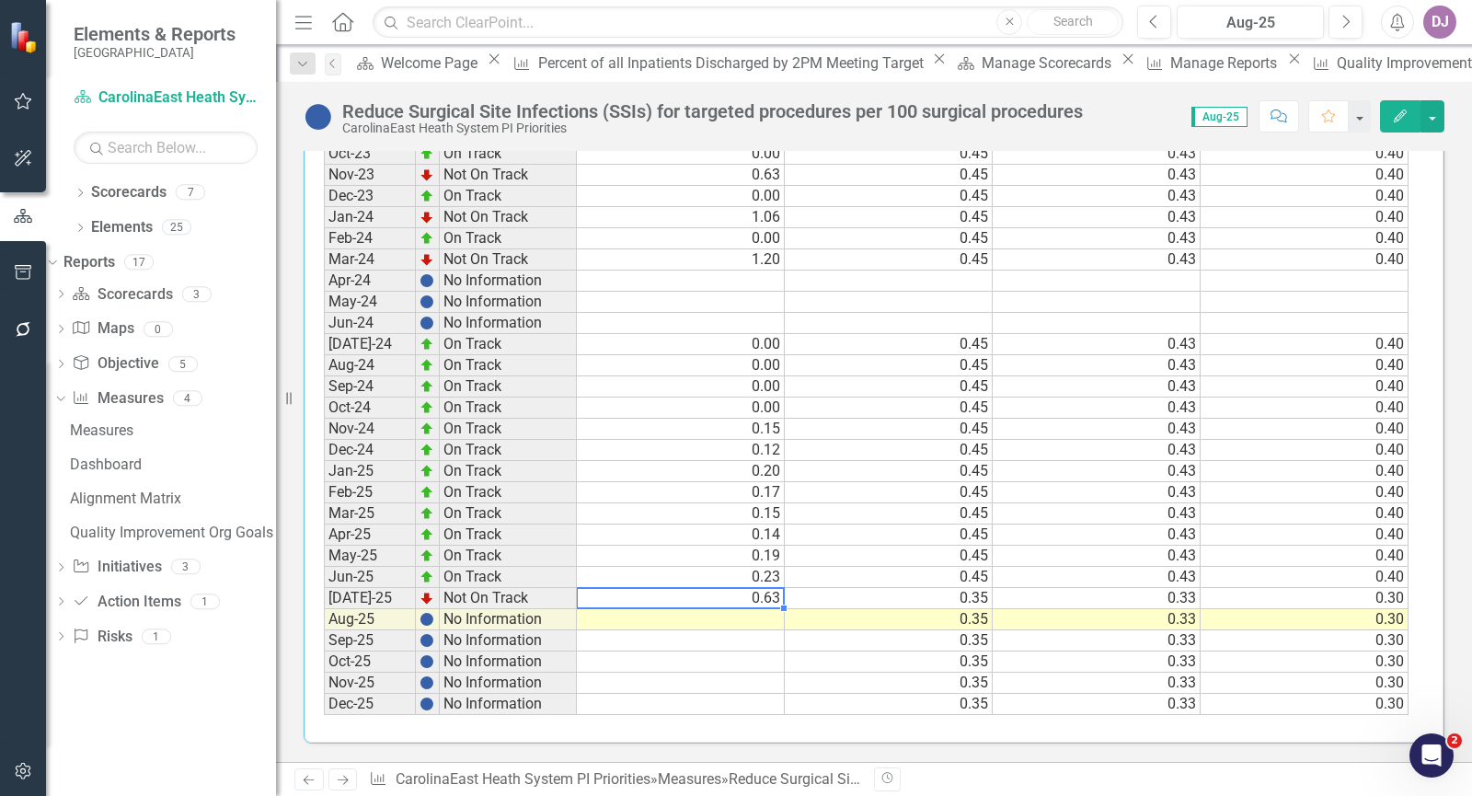
click at [754, 594] on td "0.63" at bounding box center [681, 598] width 208 height 21
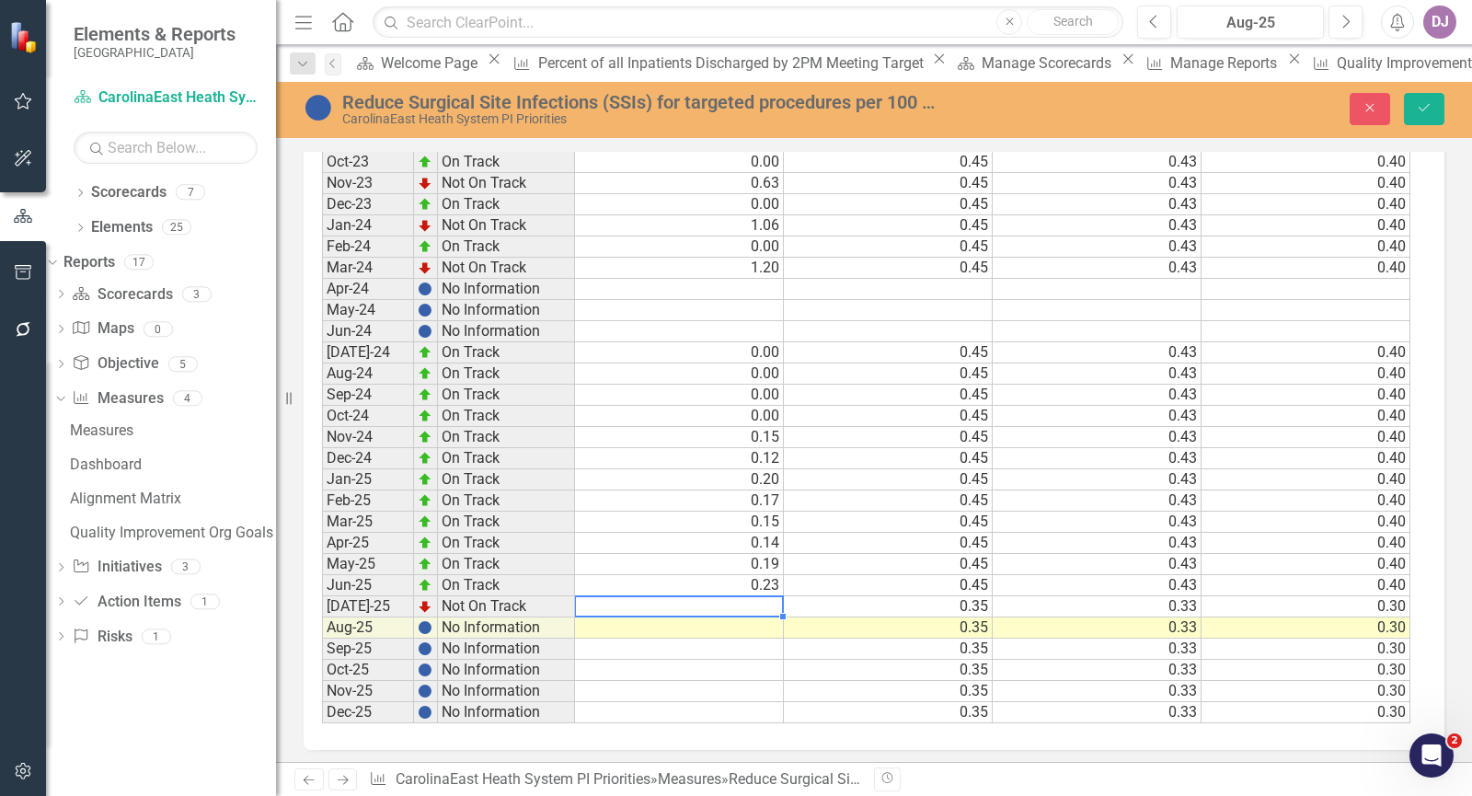
scroll to position [885, 0]
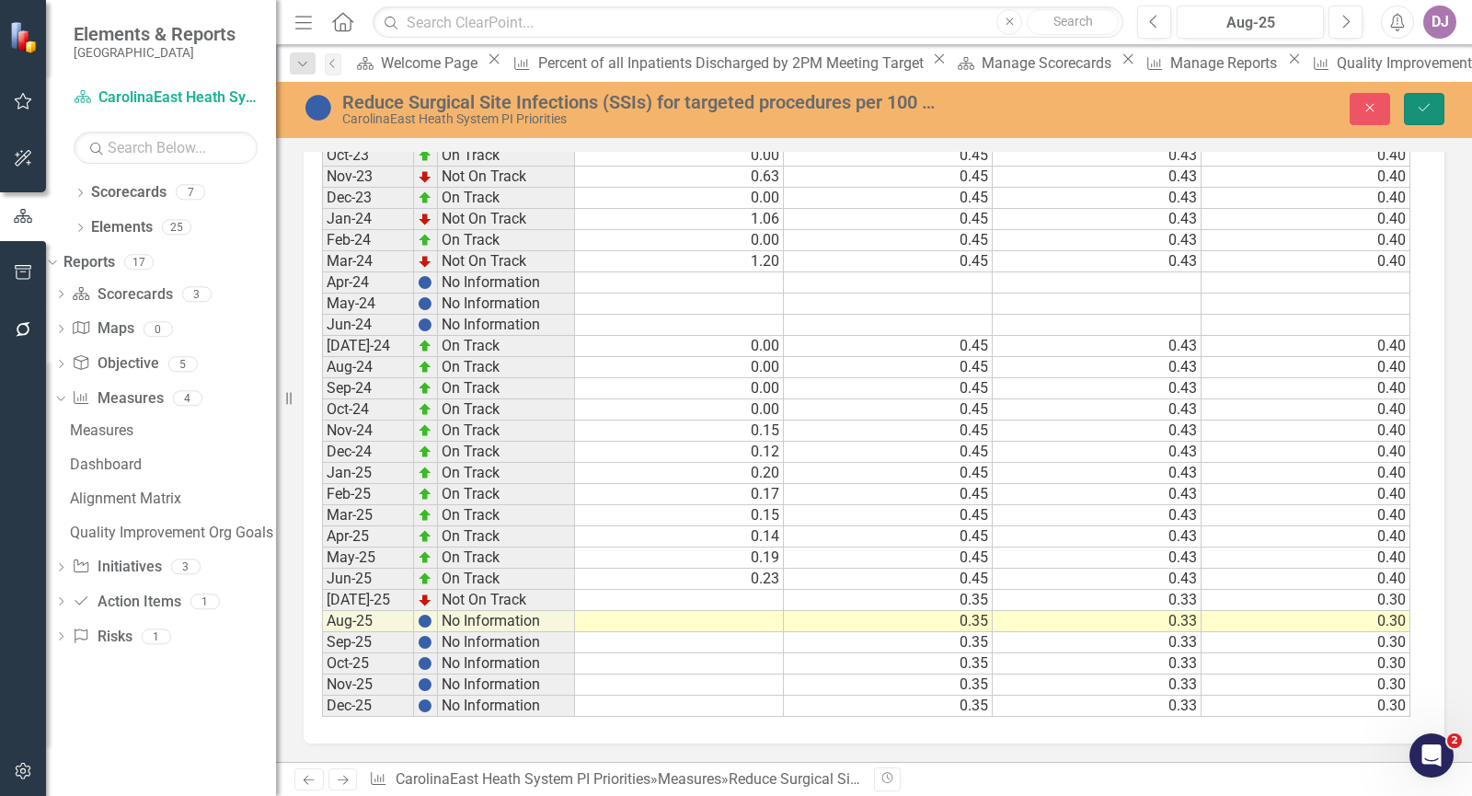
click at [1424, 110] on icon "Save" at bounding box center [1424, 107] width 17 height 13
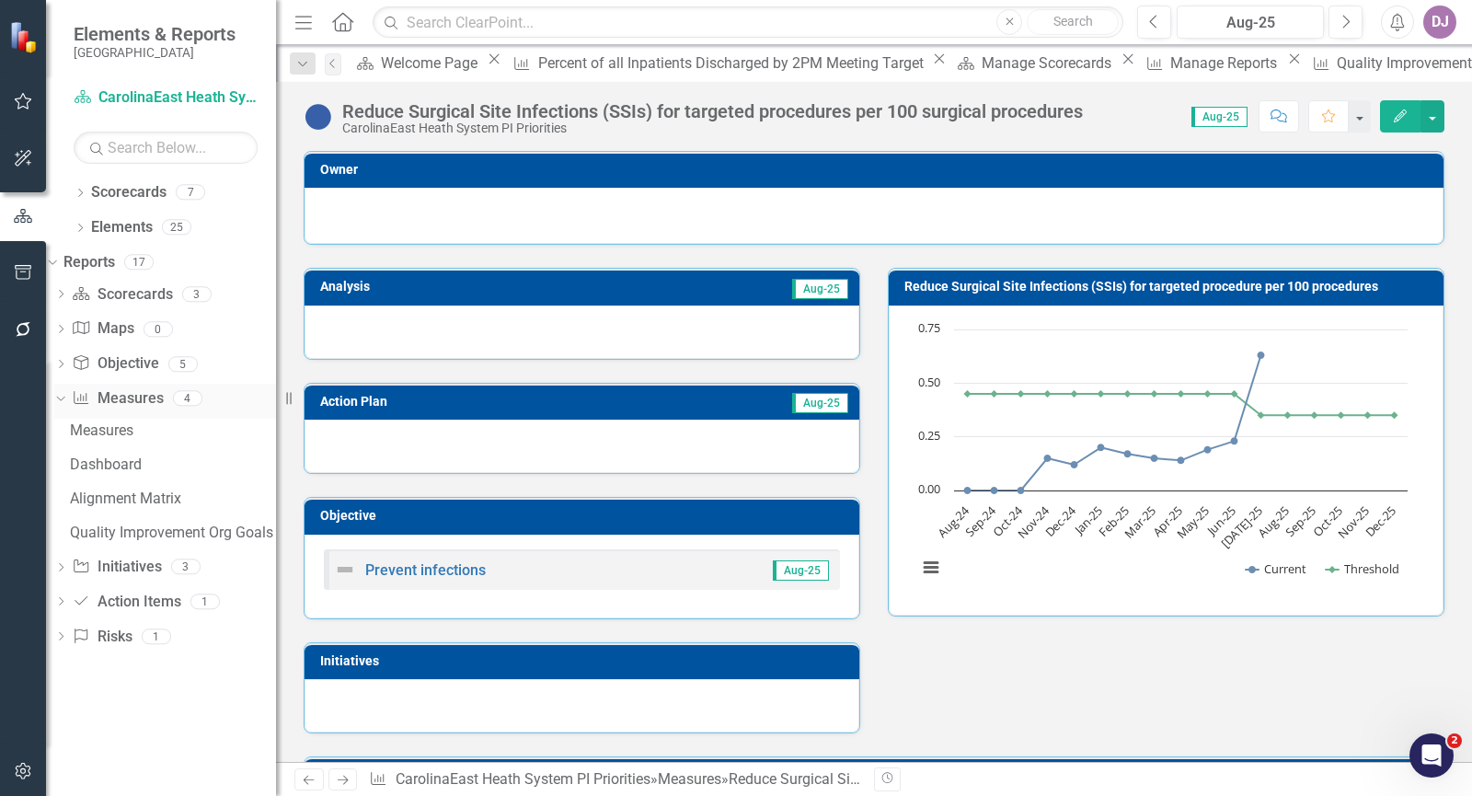
click at [157, 395] on link "Measure Measures" at bounding box center [117, 398] width 91 height 21
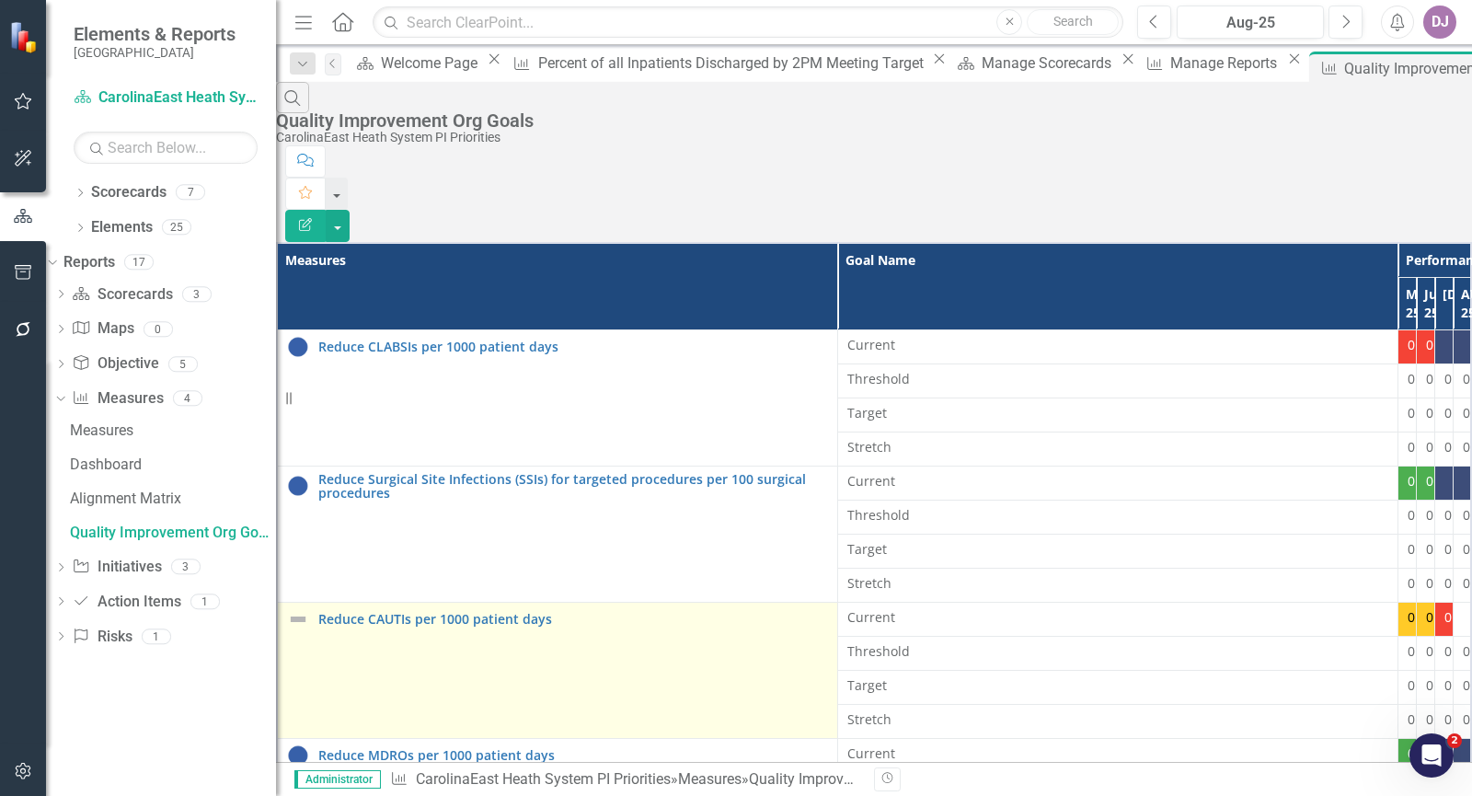
click at [418, 602] on td "Reduce CAUTIs per 1000 patient days Link Map View Link Map Edit Edit Measure Li…" at bounding box center [557, 670] width 560 height 136
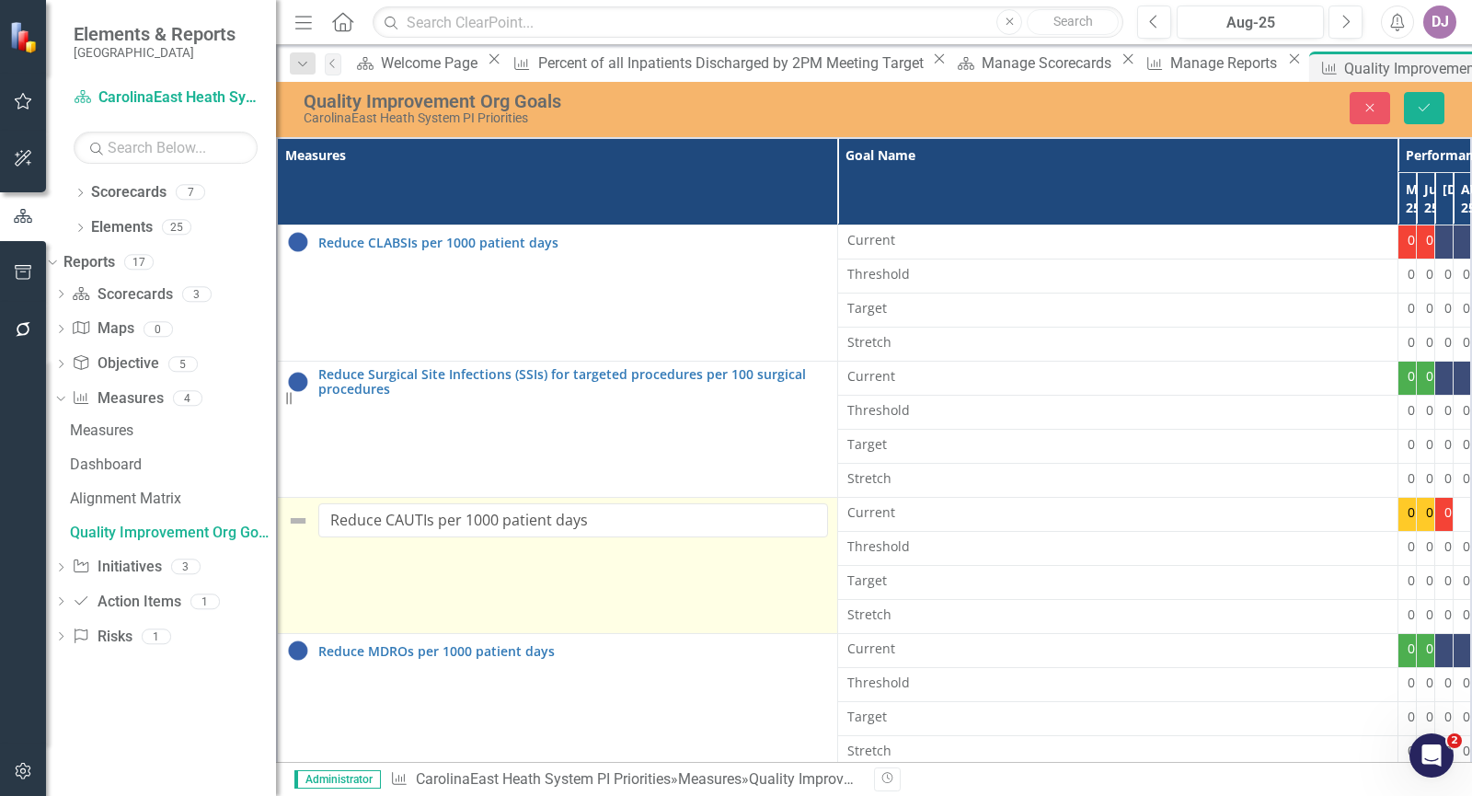
click at [410, 578] on td "Reduce CAUTIs per 1000 patient days Link Map View Link Map Edit Edit Measure Li…" at bounding box center [557, 566] width 560 height 136
click at [426, 525] on input "Reduce CAUTIs per 1000 patient days" at bounding box center [573, 520] width 510 height 34
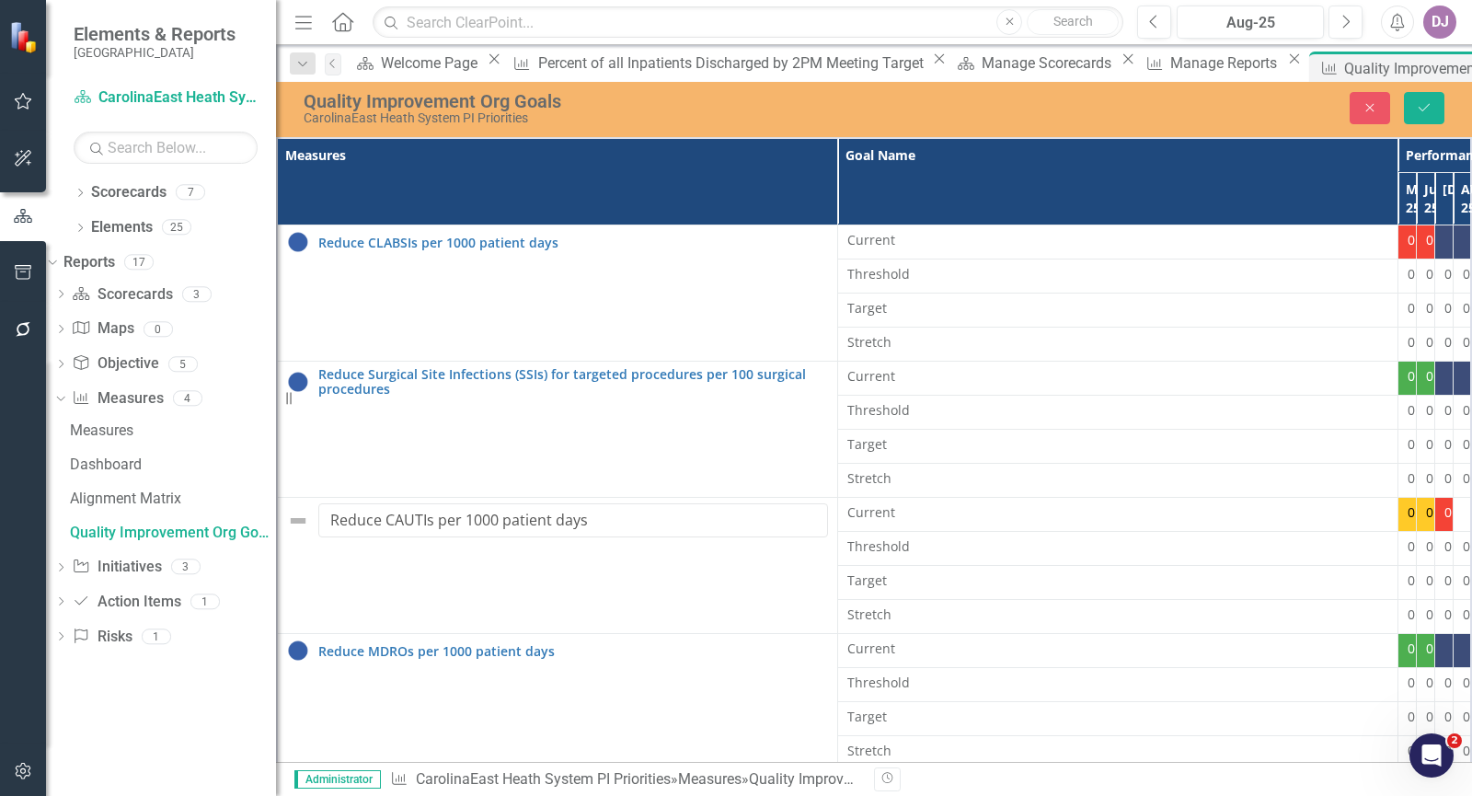
click at [1444, 508] on span "0.17" at bounding box center [1457, 512] width 26 height 18
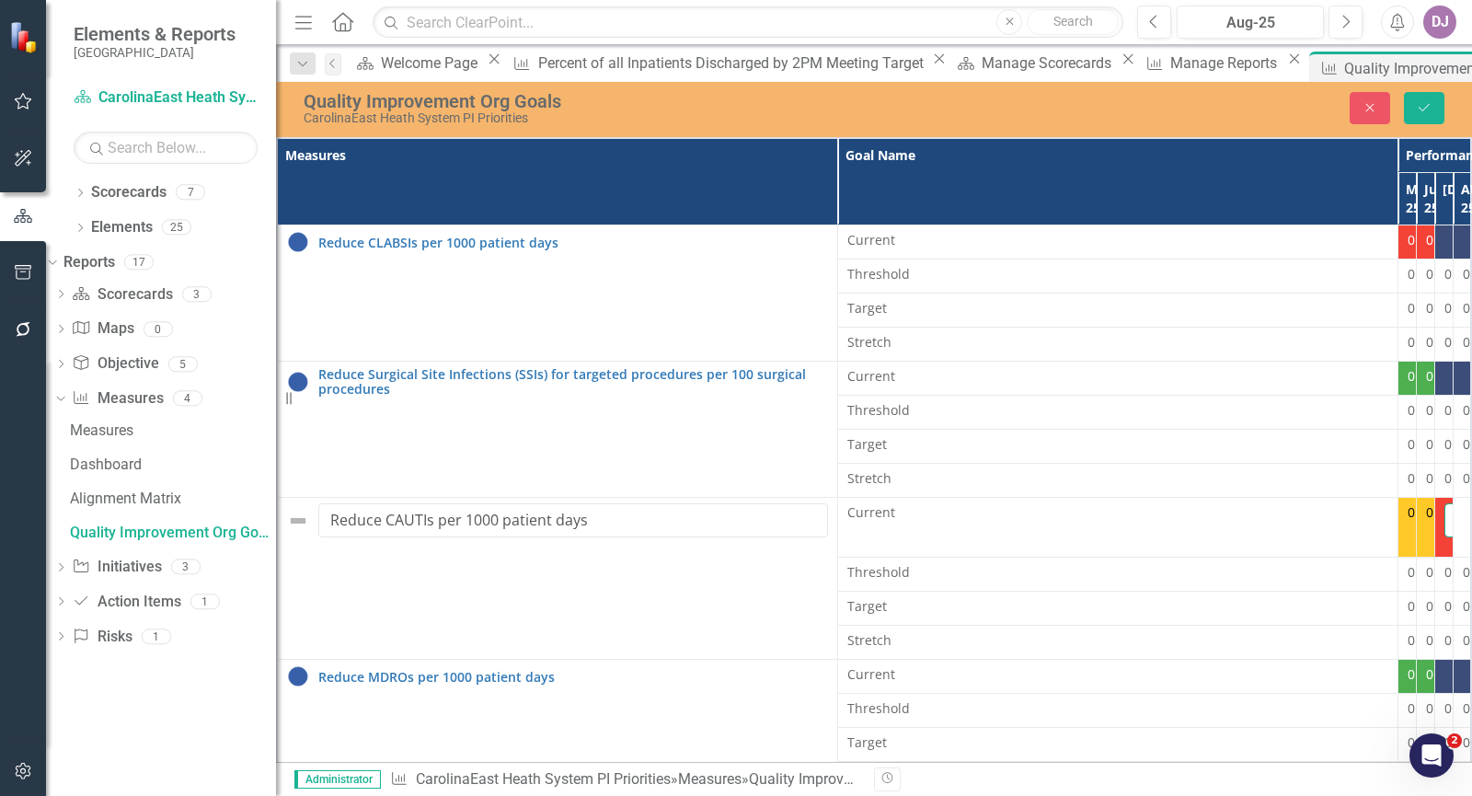
drag, startPoint x: 1126, startPoint y: 518, endPoint x: 1080, endPoint y: 519, distance: 46.0
click at [1444, 519] on input "0.17" at bounding box center [1456, 520] width 24 height 34
click at [1427, 109] on icon "Save" at bounding box center [1424, 107] width 17 height 13
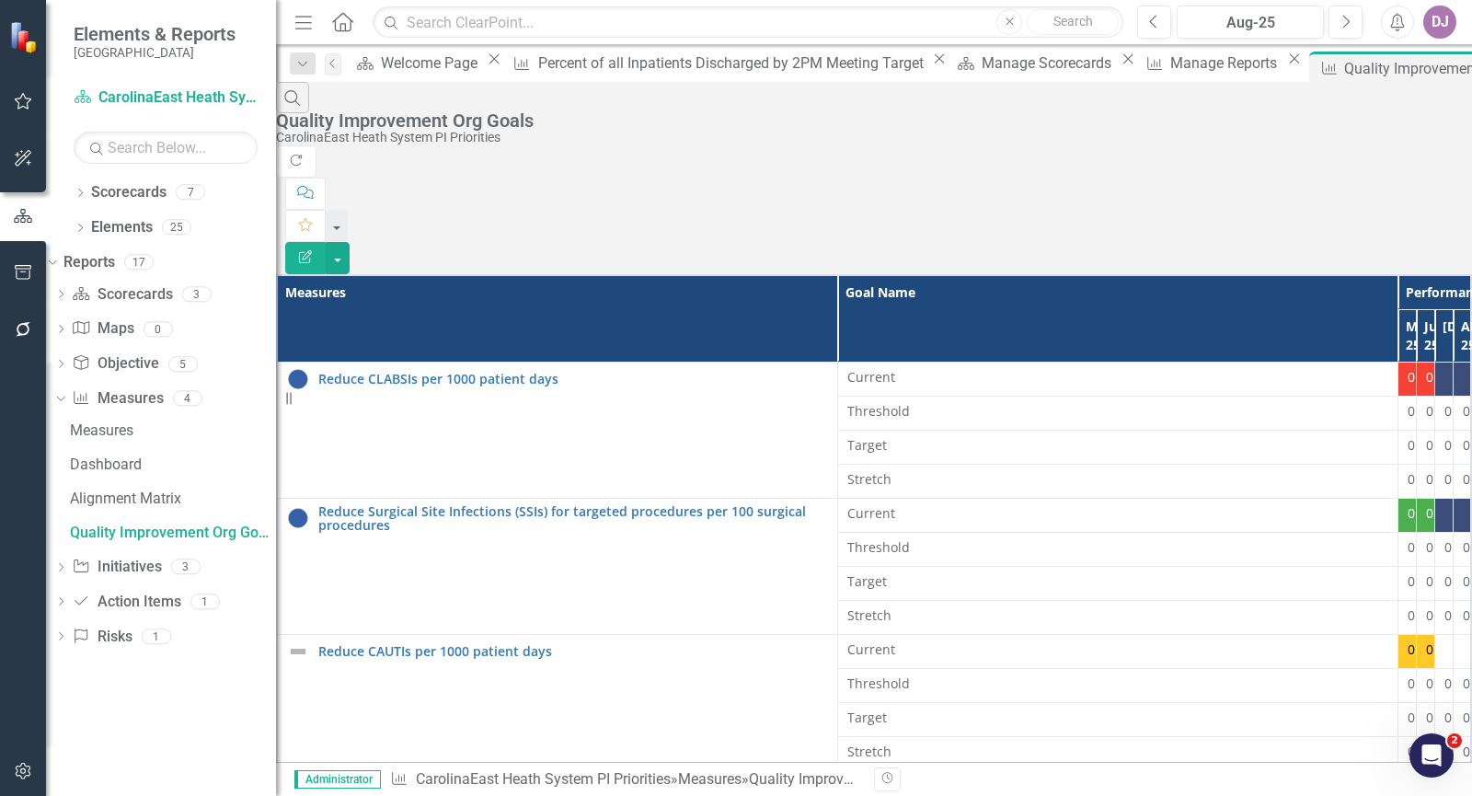
click at [1434, 736] on td "0.04" at bounding box center [1443, 753] width 18 height 34
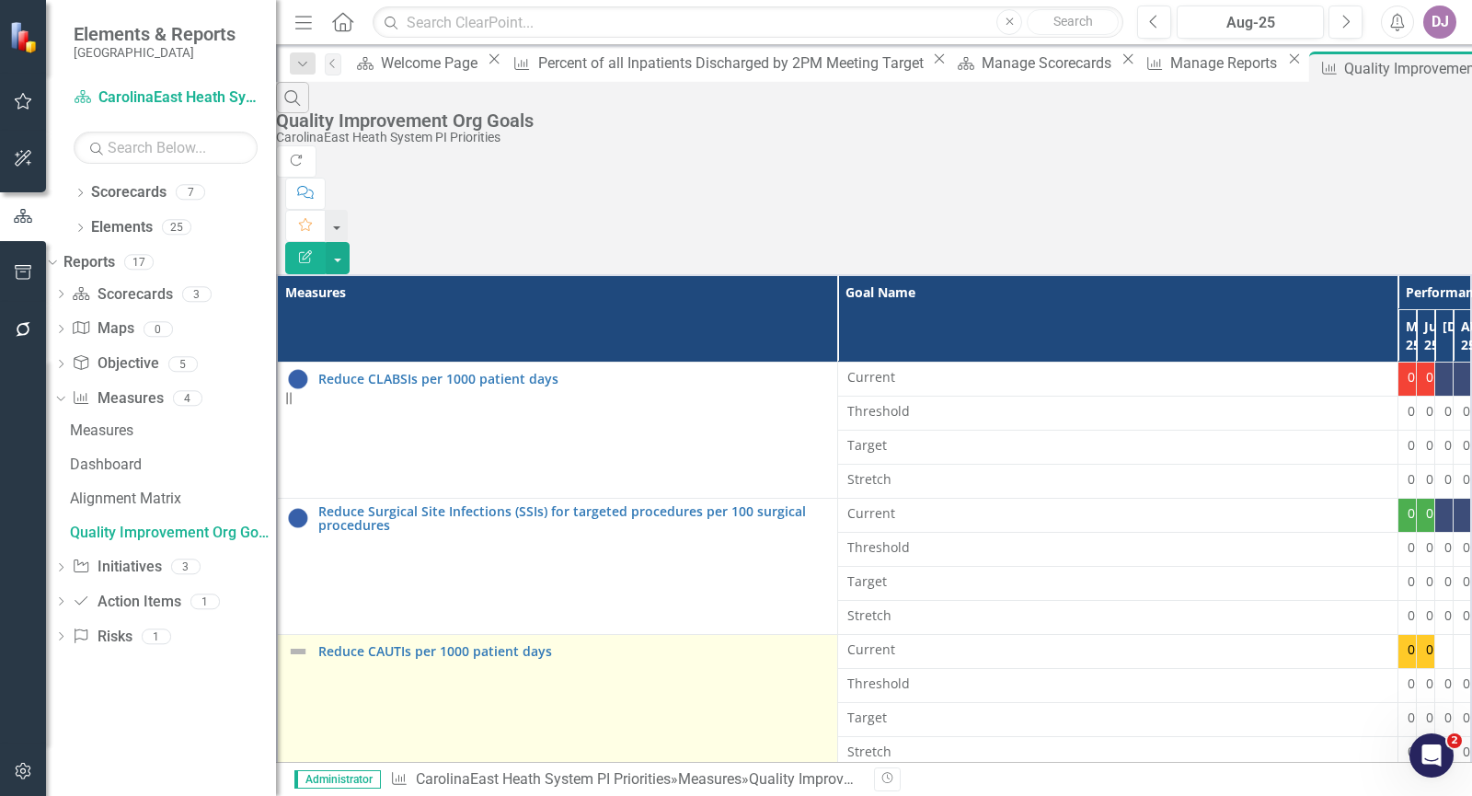
click at [440, 634] on td "Reduce CAUTIs per 1000 patient days Link Map View Link Map Edit Edit Measure Li…" at bounding box center [557, 702] width 560 height 136
click at [443, 644] on link "Reduce CAUTIs per 1000 patient days" at bounding box center [573, 651] width 510 height 14
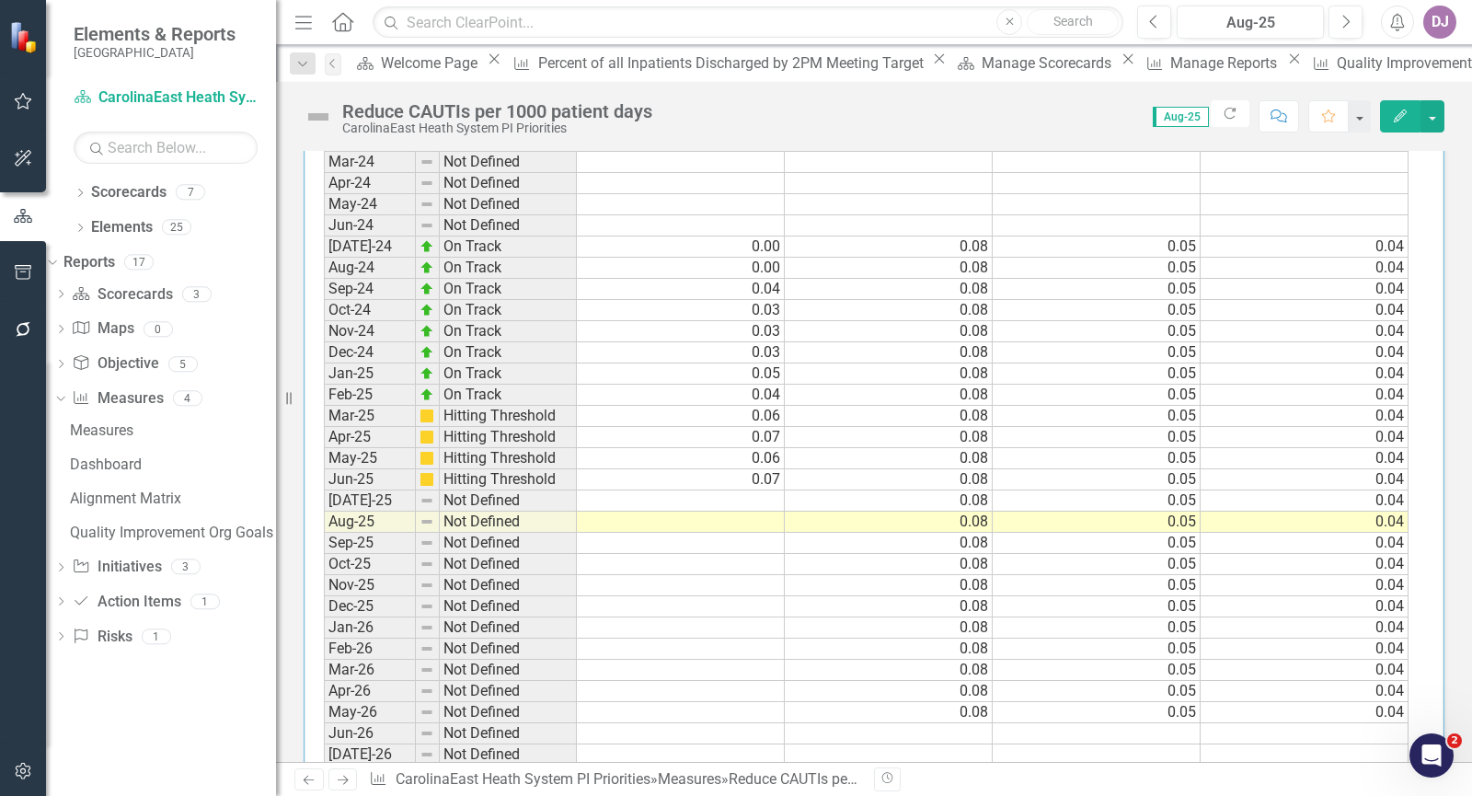
scroll to position [1552, 0]
